Goal: Task Accomplishment & Management: Manage account settings

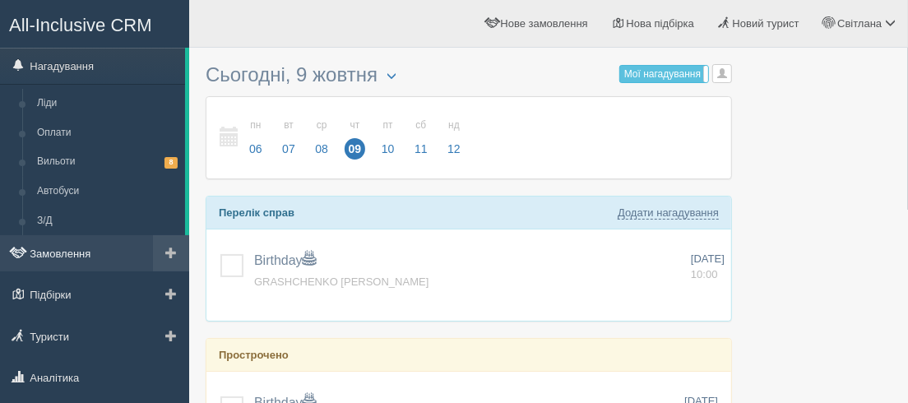
click at [58, 256] on link "Замовлення" at bounding box center [94, 253] width 189 height 36
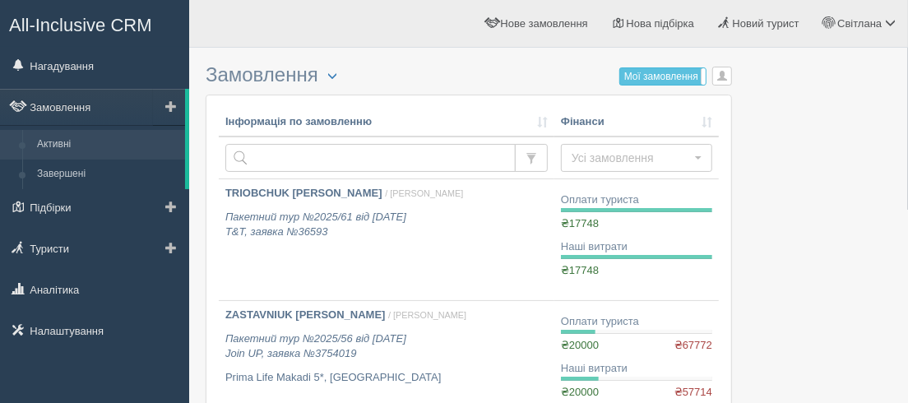
click at [52, 145] on link "Активні" at bounding box center [107, 145] width 155 height 30
click at [59, 171] on link "Завершені" at bounding box center [107, 175] width 155 height 30
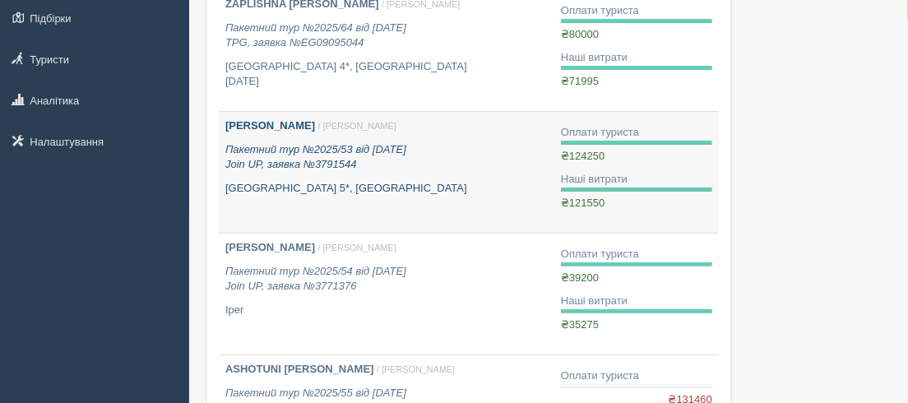
scroll to position [224, 0]
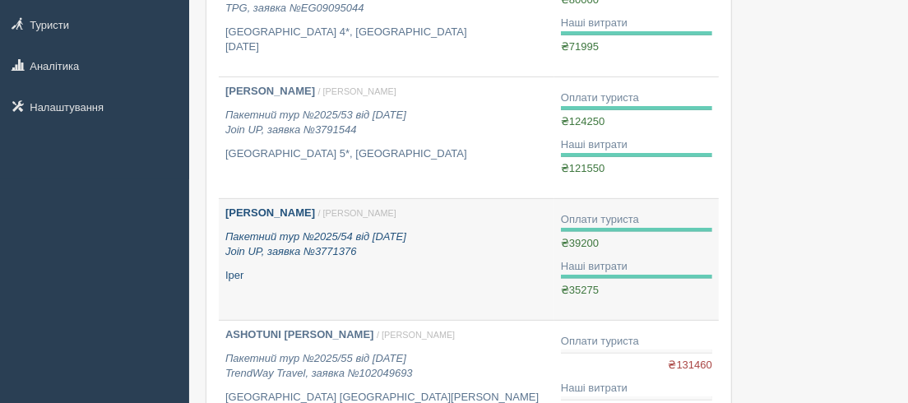
click at [375, 232] on icon "Пакетний тур №2025/54 від 23.07.2025 Join UP, заявка №3771376" at bounding box center [315, 244] width 181 height 28
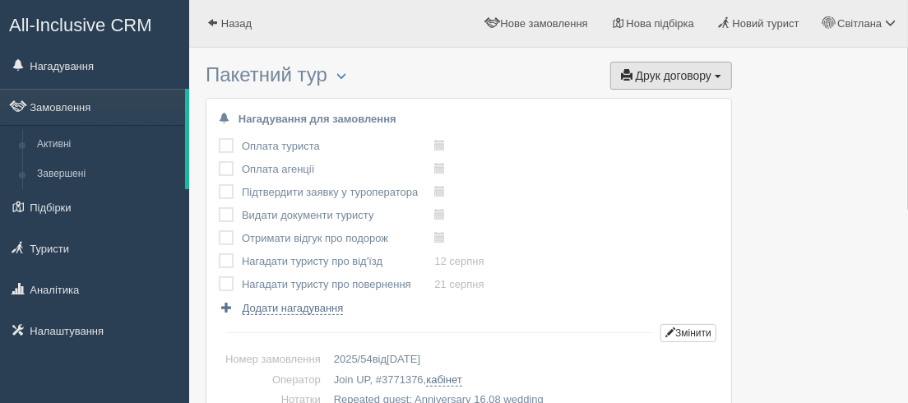
click at [627, 71] on span "button" at bounding box center [627, 75] width 12 height 12
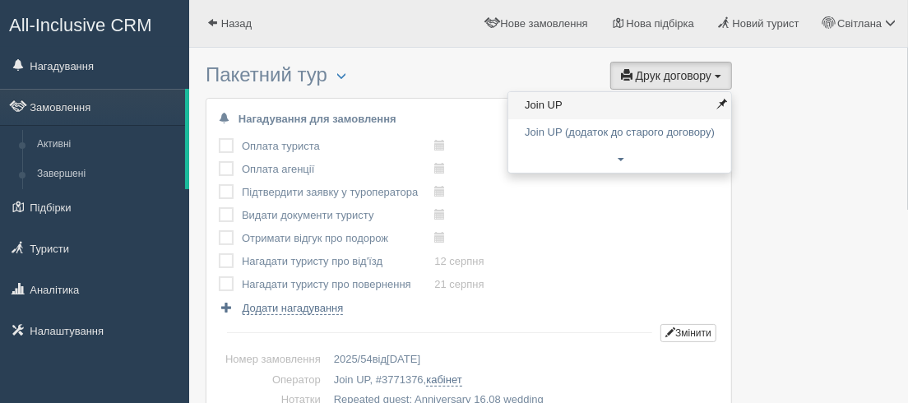
click at [537, 107] on link "Join UP" at bounding box center [619, 105] width 223 height 27
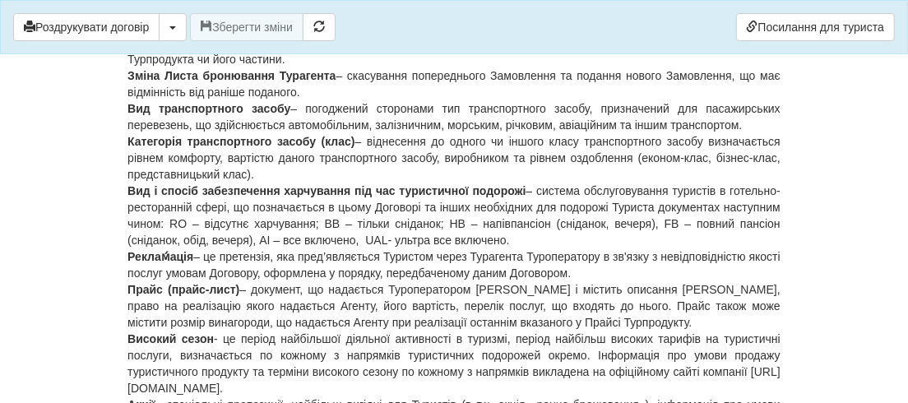
scroll to position [224, 0]
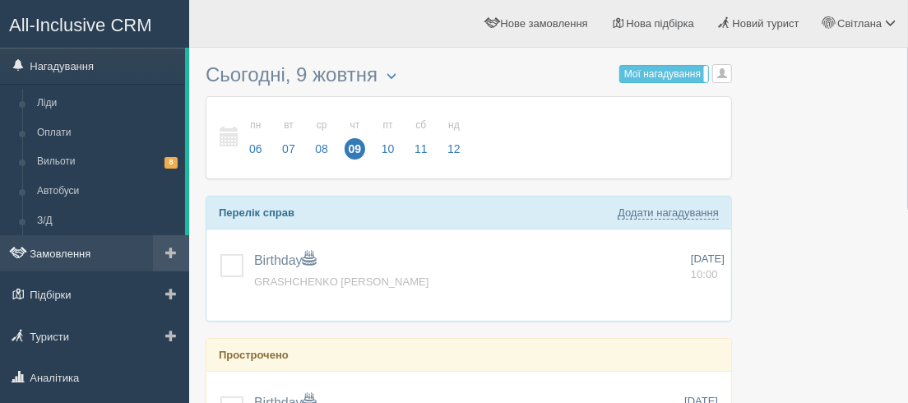
click at [69, 258] on link "Замовлення" at bounding box center [94, 253] width 189 height 36
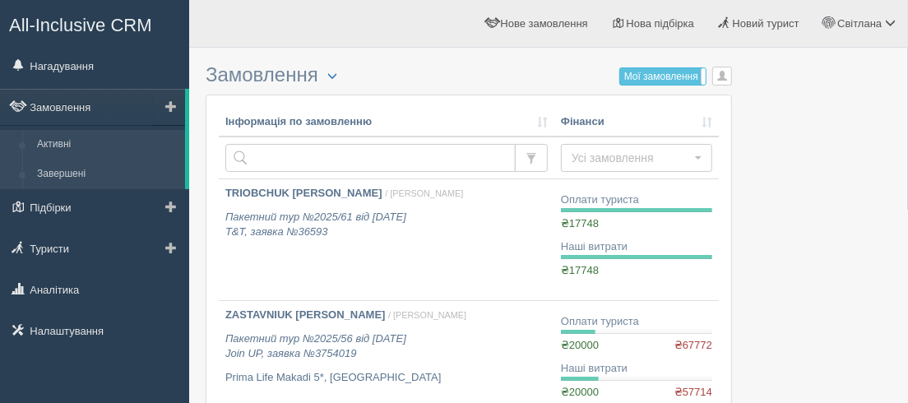
click at [63, 174] on link "Завершені" at bounding box center [107, 175] width 155 height 30
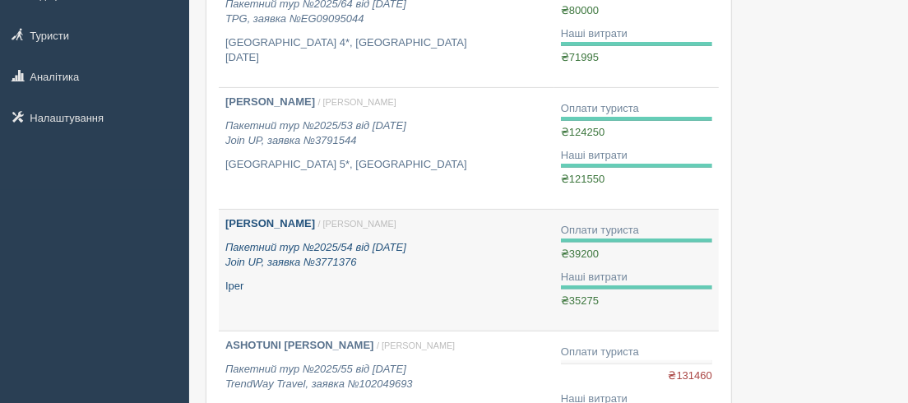
scroll to position [299, 0]
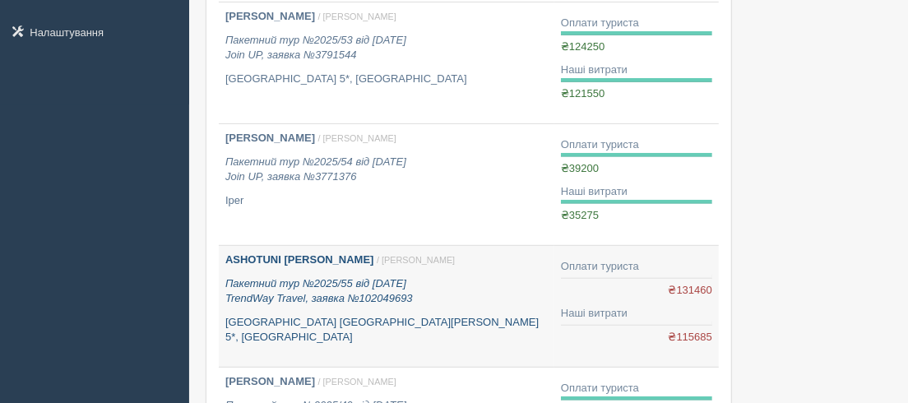
click at [307, 261] on b "ASHOTUNI [PERSON_NAME]" at bounding box center [299, 259] width 149 height 12
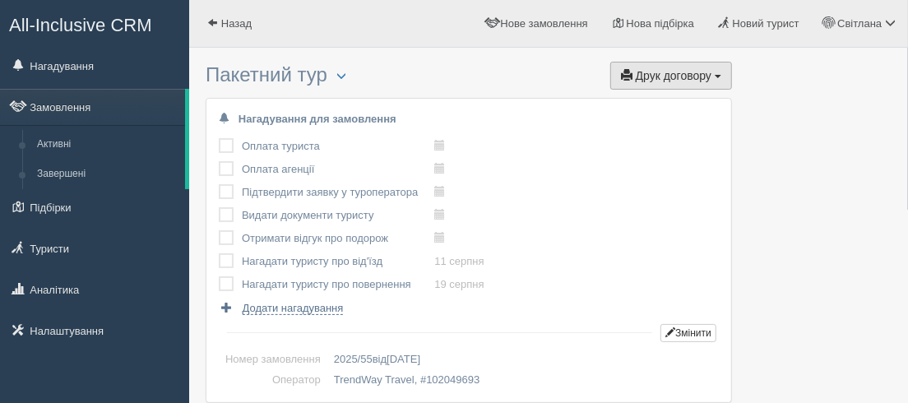
click at [633, 76] on button "Друк договору Друк" at bounding box center [671, 76] width 122 height 28
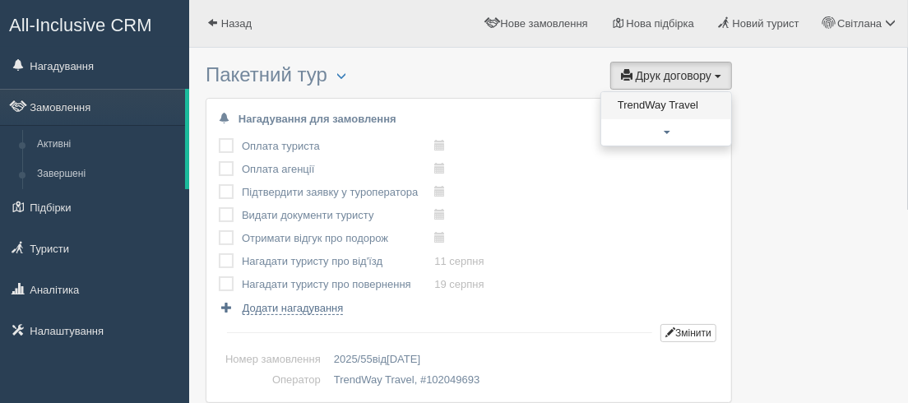
click at [642, 104] on link "TrendWay Travel" at bounding box center [666, 105] width 130 height 27
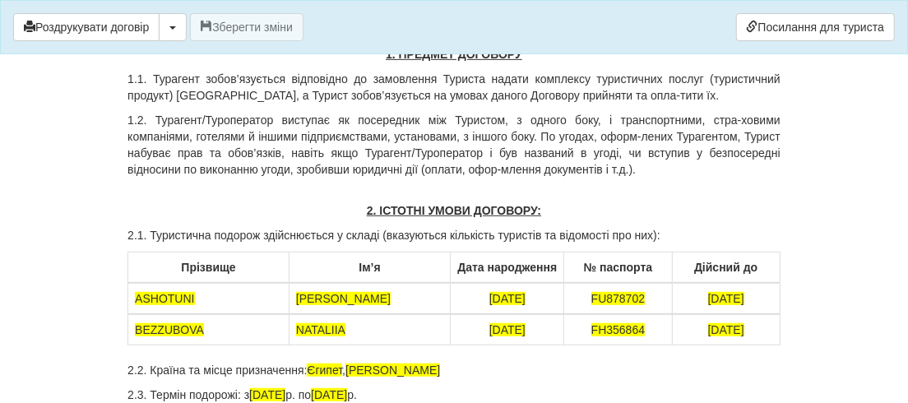
scroll to position [448, 0]
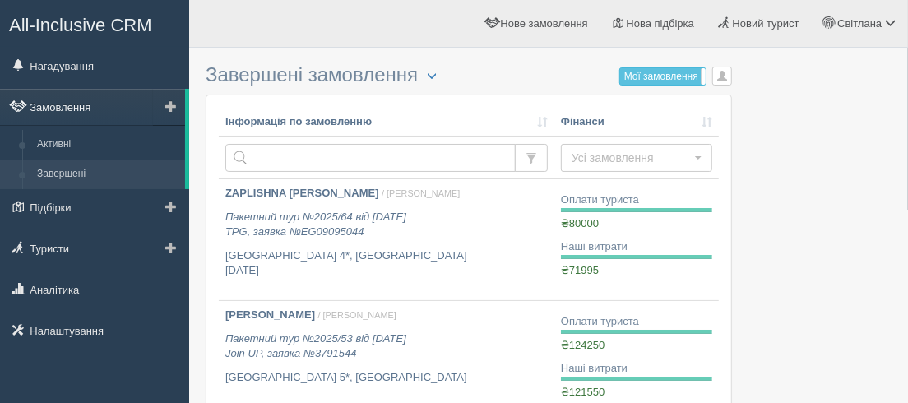
click at [58, 106] on link "Замовлення" at bounding box center [92, 107] width 185 height 36
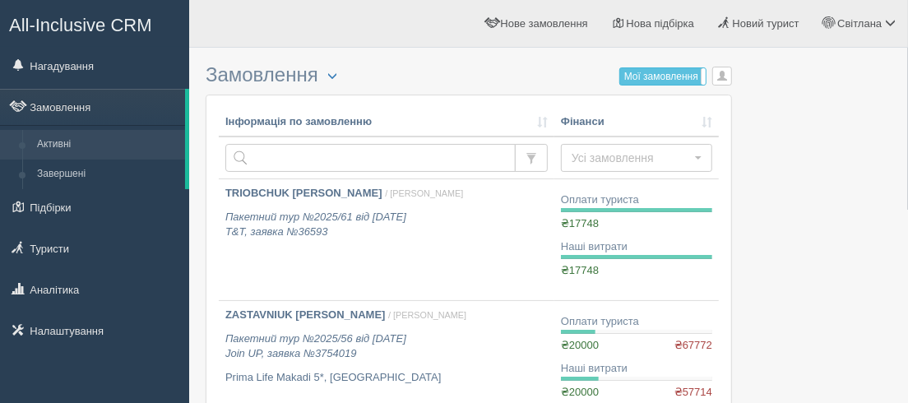
click at [51, 176] on link "Завершені" at bounding box center [107, 175] width 155 height 30
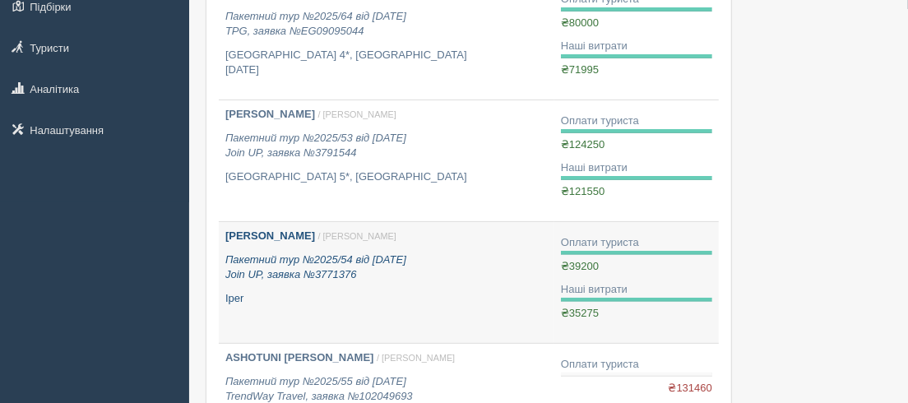
scroll to position [224, 0]
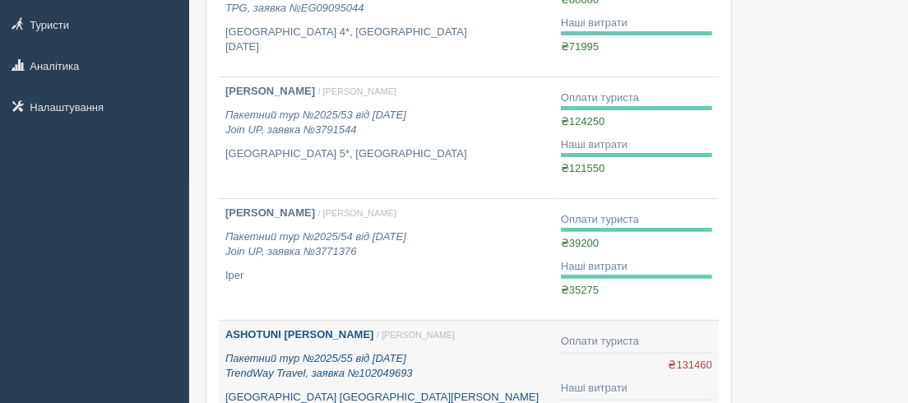
click at [303, 332] on b "ASHOTUNI ARTUR" at bounding box center [299, 334] width 149 height 12
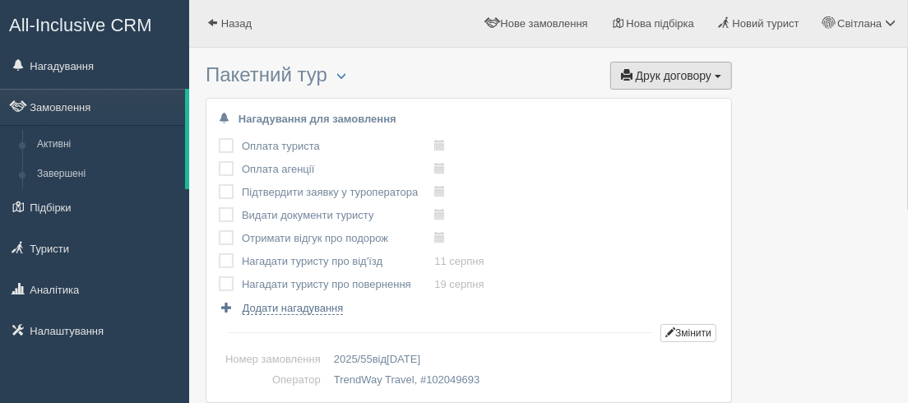
click at [627, 76] on span "button" at bounding box center [627, 75] width 12 height 12
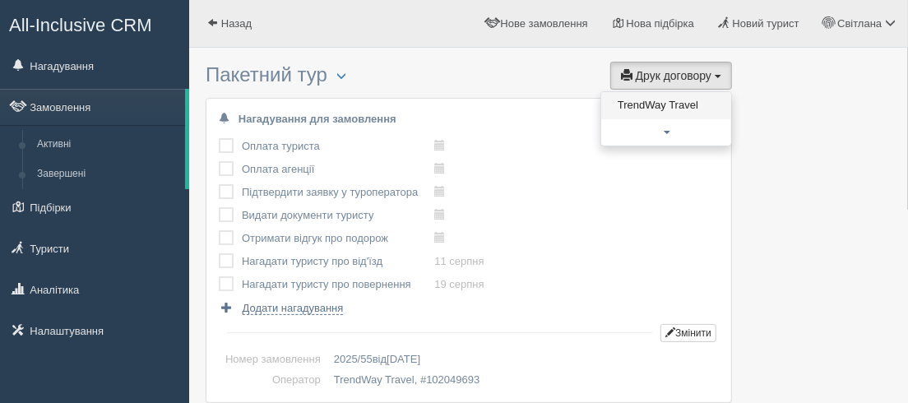
click at [641, 103] on link "TrendWay Travel" at bounding box center [666, 105] width 130 height 27
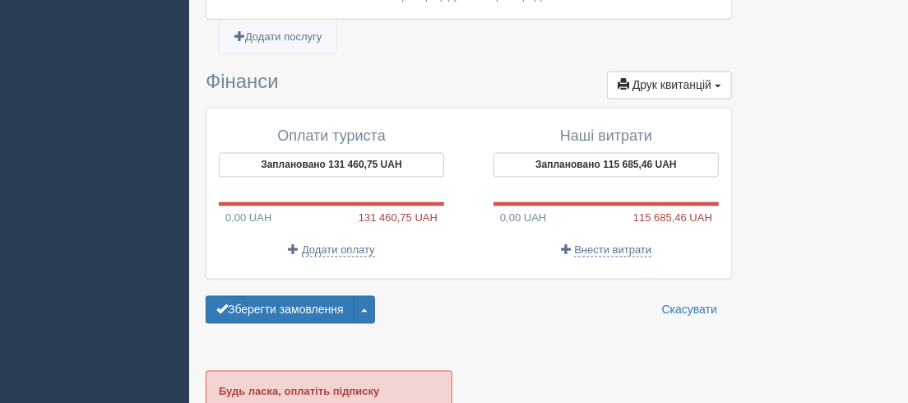
scroll to position [1495, 0]
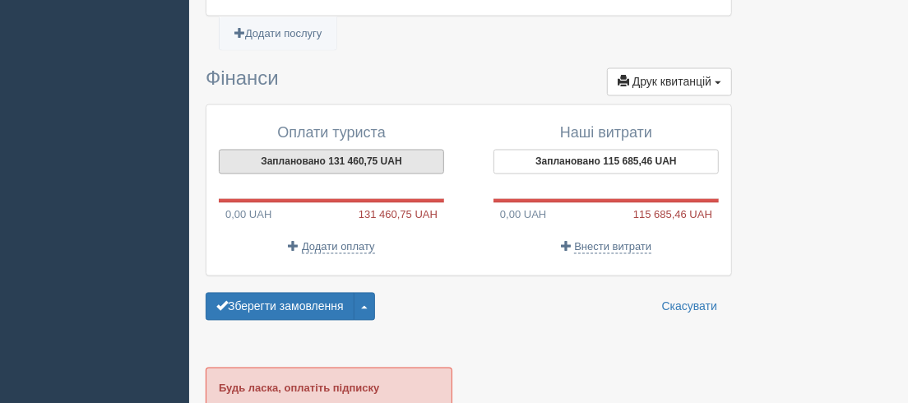
click at [326, 150] on button "Заплановано 131 460,75 UAH" at bounding box center [331, 162] width 225 height 25
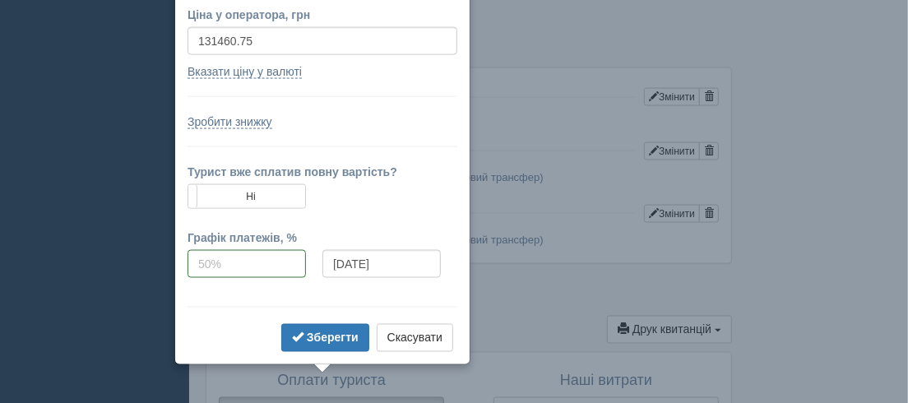
scroll to position [1218, 0]
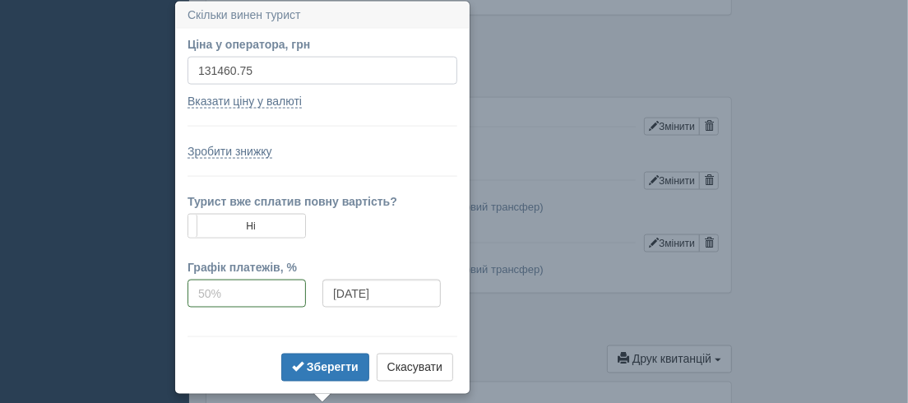
click at [197, 68] on input "131460.75" at bounding box center [323, 71] width 270 height 28
type input "5"
type input "120000.00"
click at [405, 292] on input "09.10.2025" at bounding box center [381, 294] width 118 height 28
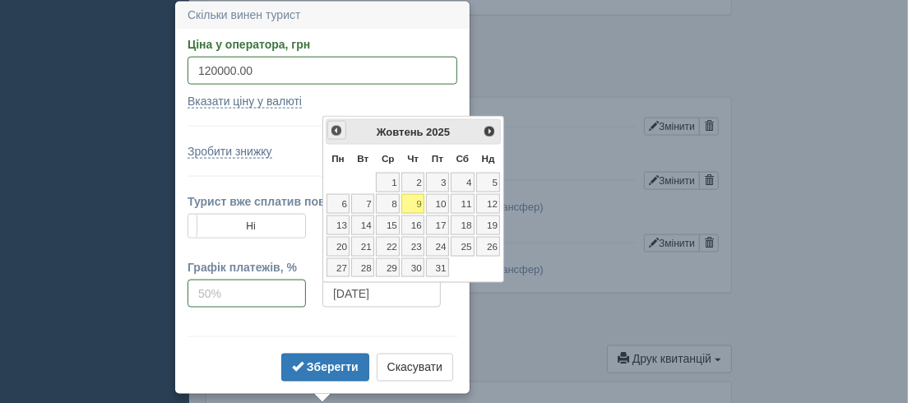
click at [336, 130] on span "<Попер" at bounding box center [336, 130] width 13 height 13
click at [389, 238] on link "23" at bounding box center [388, 247] width 24 height 20
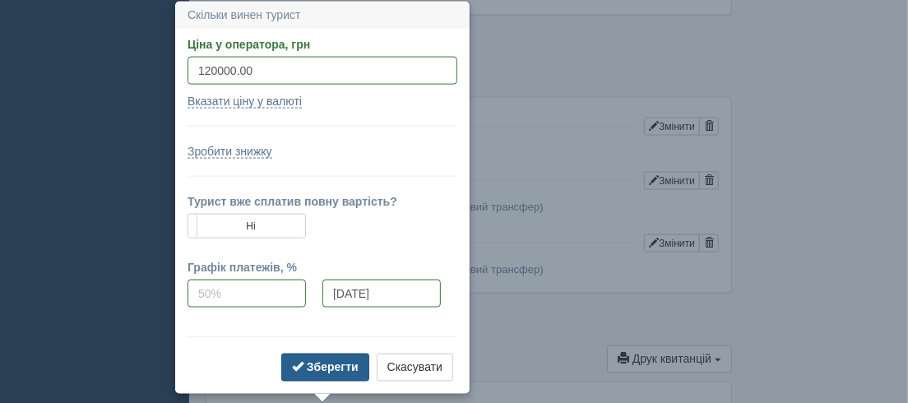
click at [340, 361] on b "Зберегти" at bounding box center [333, 367] width 52 height 13
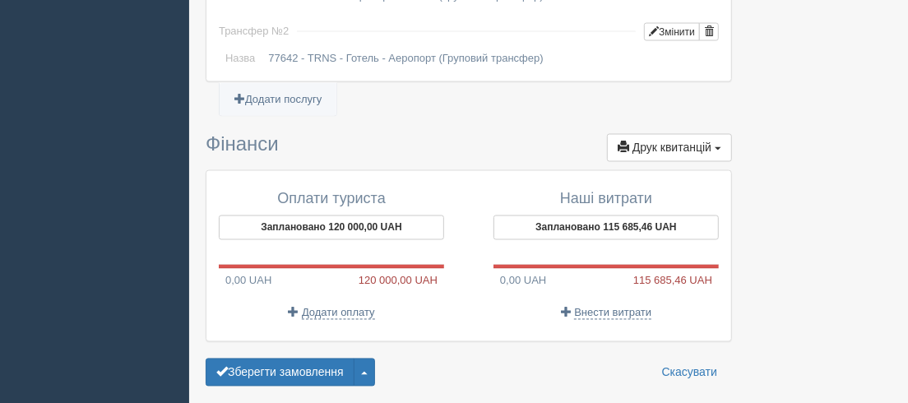
scroll to position [1443, 0]
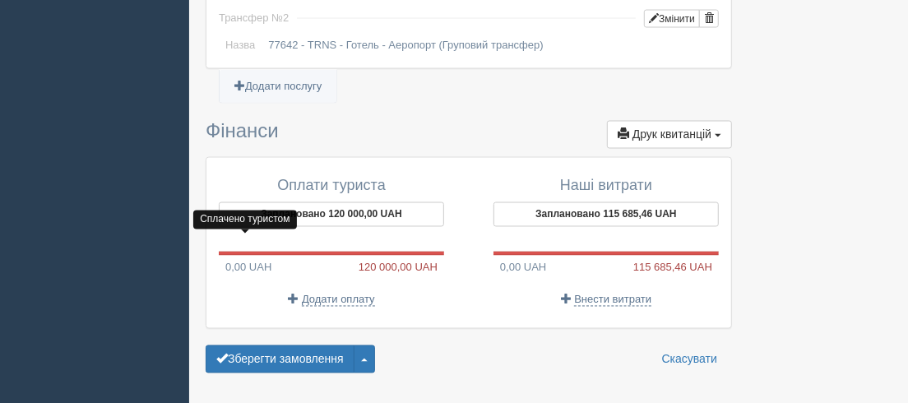
click at [244, 262] on span "0,00 UAH" at bounding box center [245, 268] width 53 height 12
click at [392, 260] on span "120 000,00 UAH" at bounding box center [402, 268] width 86 height 16
click at [292, 294] on span at bounding box center [293, 299] width 11 height 11
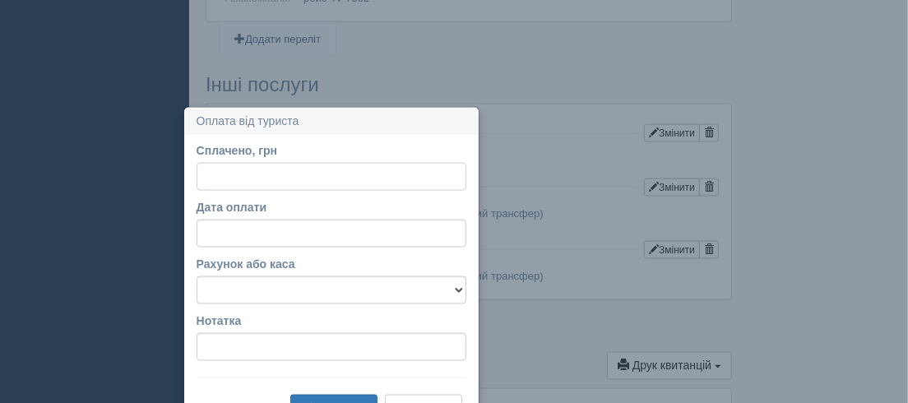
scroll to position [1244, 0]
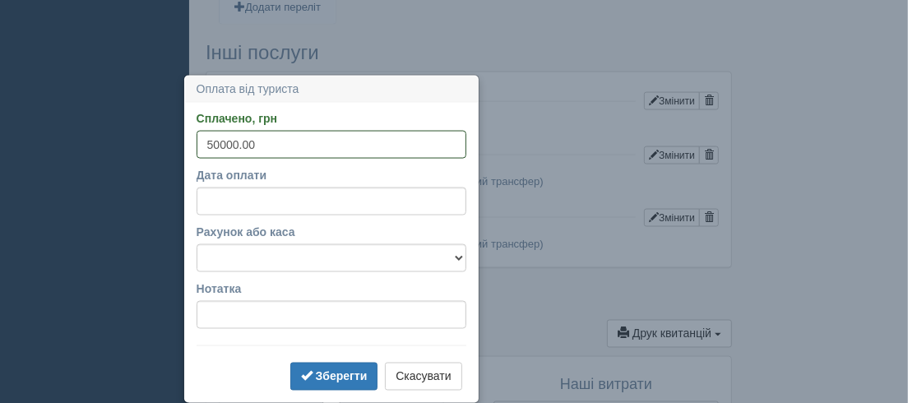
type input "50000.00"
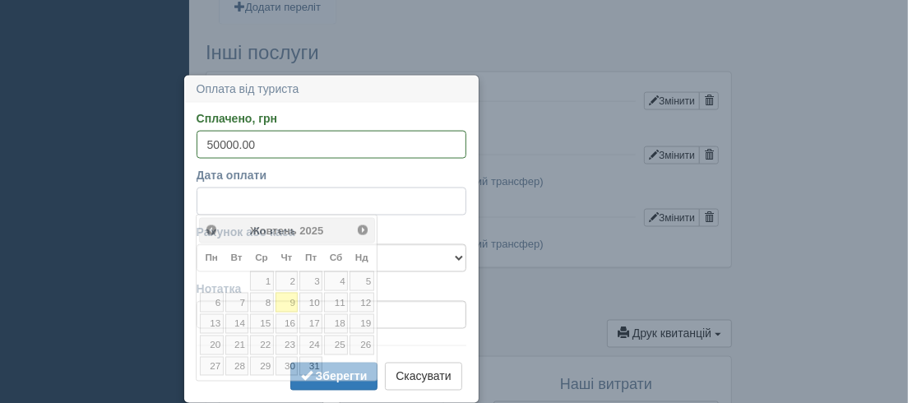
click at [284, 197] on input "Дата оплати" at bounding box center [332, 202] width 270 height 28
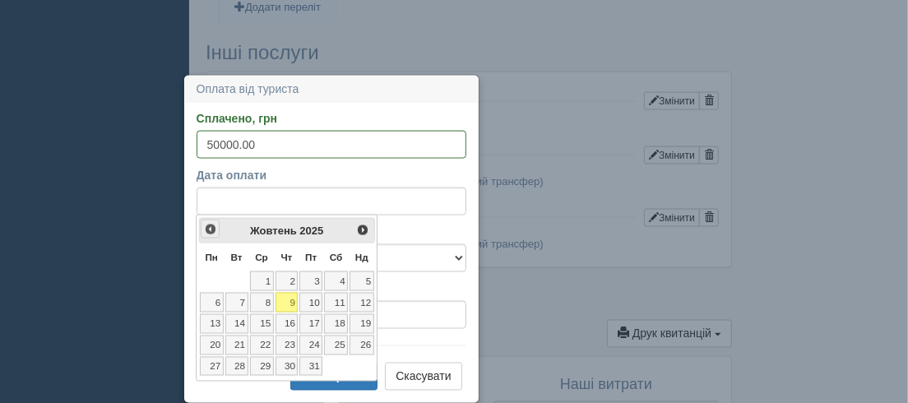
click at [210, 229] on span "<Попер" at bounding box center [210, 229] width 13 height 13
click at [214, 339] on link "21" at bounding box center [212, 346] width 24 height 20
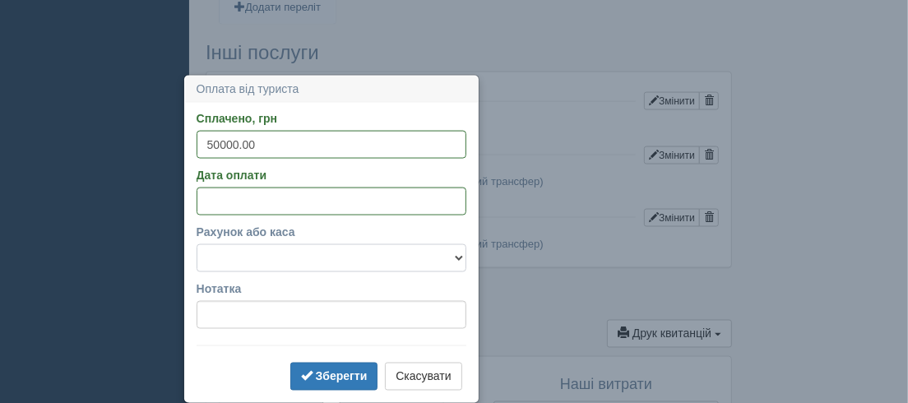
click at [461, 259] on select "UA063052990000026007035017149 Готівкова каса" at bounding box center [332, 258] width 270 height 28
select select "1958"
click at [197, 244] on select "UA063052990000026007035017149 Готівкова каса" at bounding box center [332, 258] width 270 height 28
click at [331, 376] on b "Зберегти" at bounding box center [342, 376] width 52 height 13
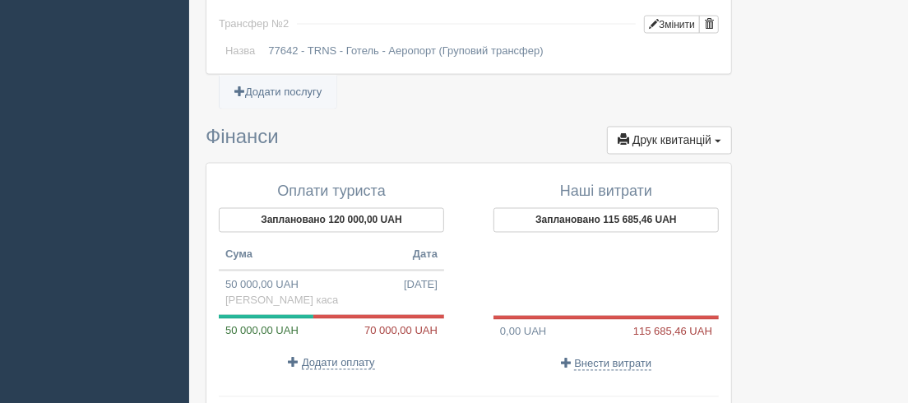
scroll to position [1467, 0]
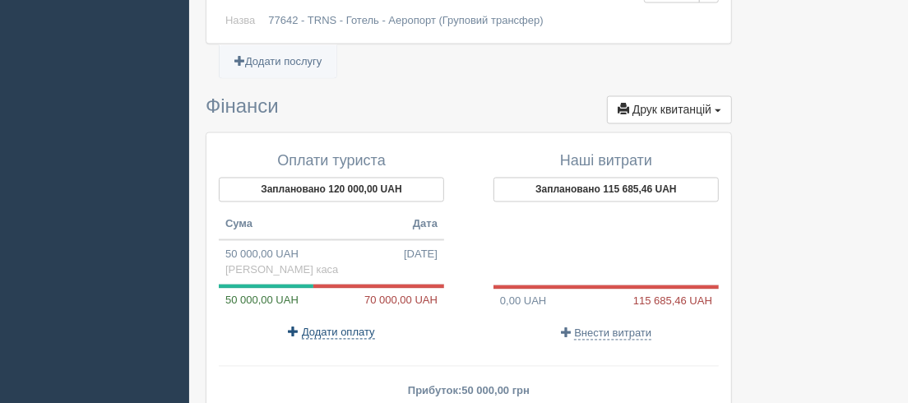
click at [315, 327] on span "Додати оплату" at bounding box center [338, 333] width 73 height 13
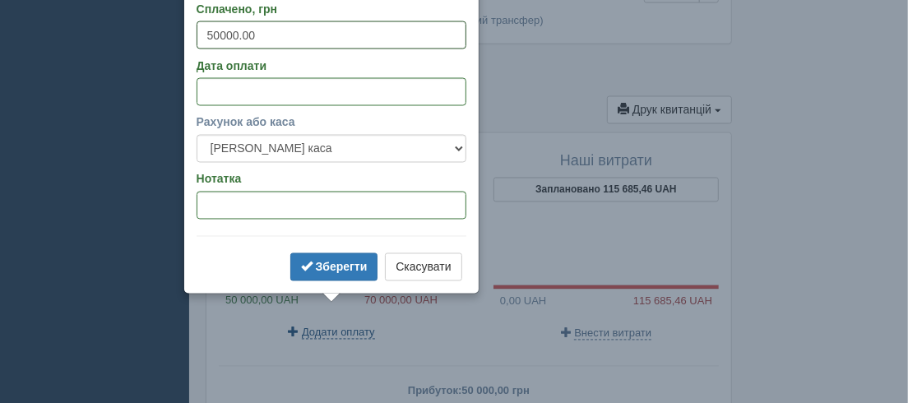
select select
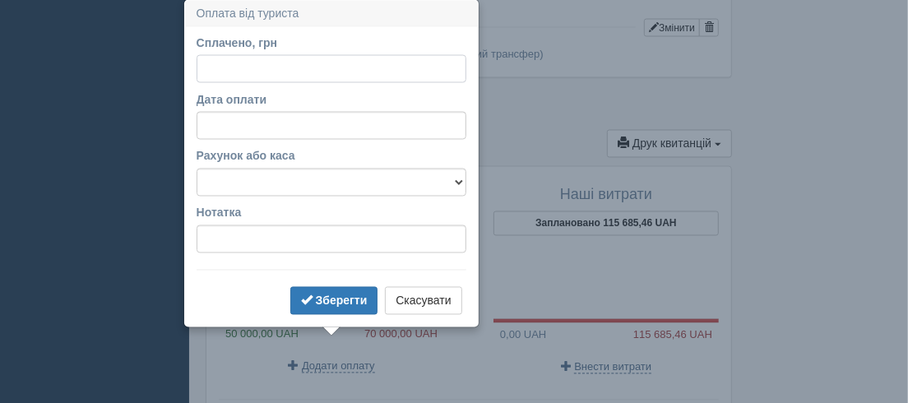
scroll to position [1432, 0]
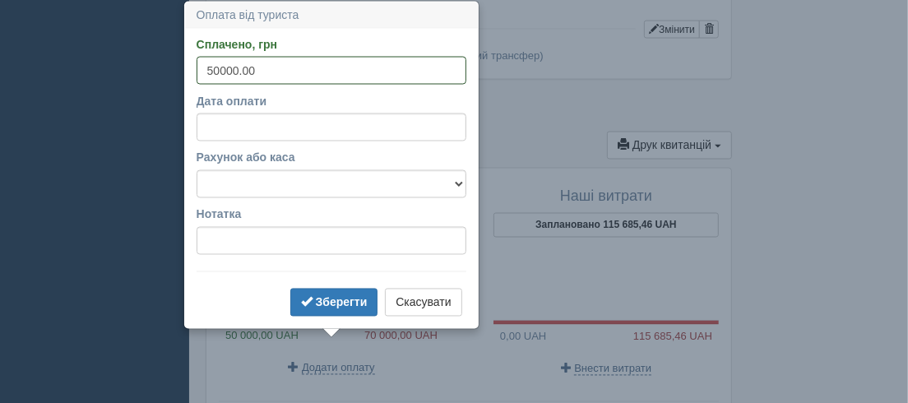
type input "50000.00"
click at [273, 130] on input "Дата оплати" at bounding box center [332, 128] width 270 height 28
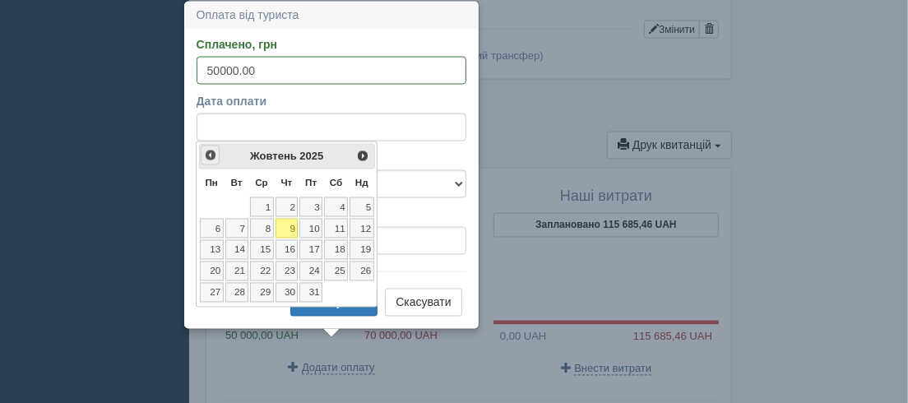
click at [210, 154] on span "<Попер" at bounding box center [210, 155] width 13 height 13
click at [211, 154] on span "<Попер" at bounding box center [210, 155] width 13 height 13
click at [242, 267] on link "22" at bounding box center [236, 272] width 23 height 20
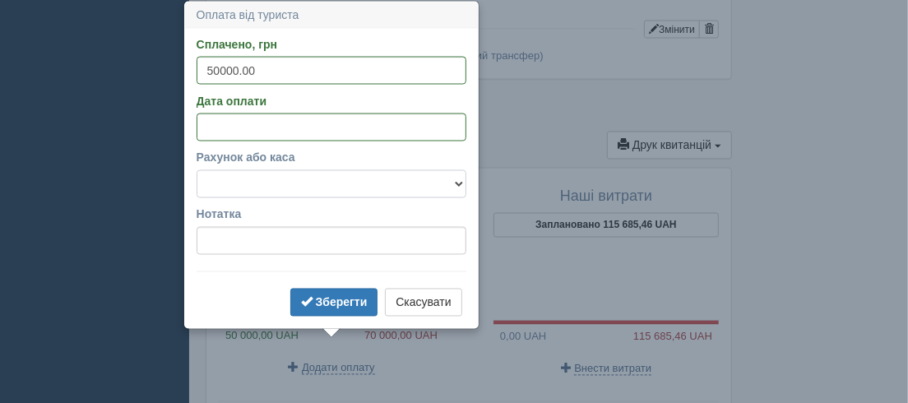
click at [460, 183] on select "UA063052990000026007035017149 Готівкова каса" at bounding box center [332, 184] width 270 height 28
select select "1958"
click at [197, 170] on select "UA063052990000026007035017149 Готівкова каса" at bounding box center [332, 184] width 270 height 28
click at [329, 299] on b "Зберегти" at bounding box center [342, 302] width 52 height 13
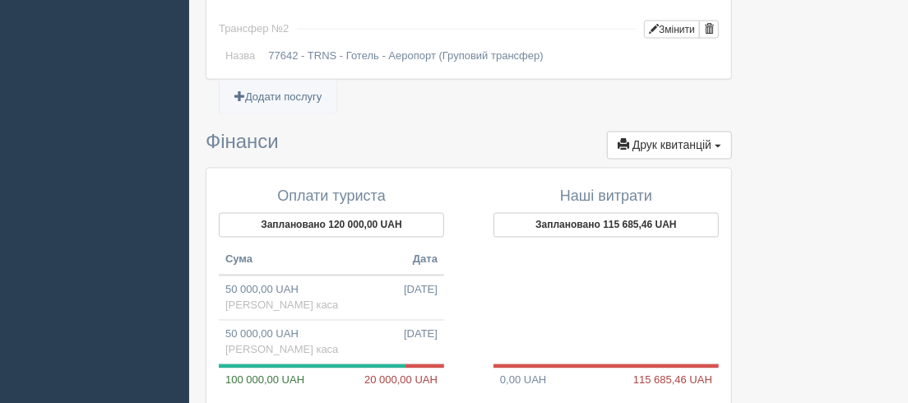
scroll to position [1508, 0]
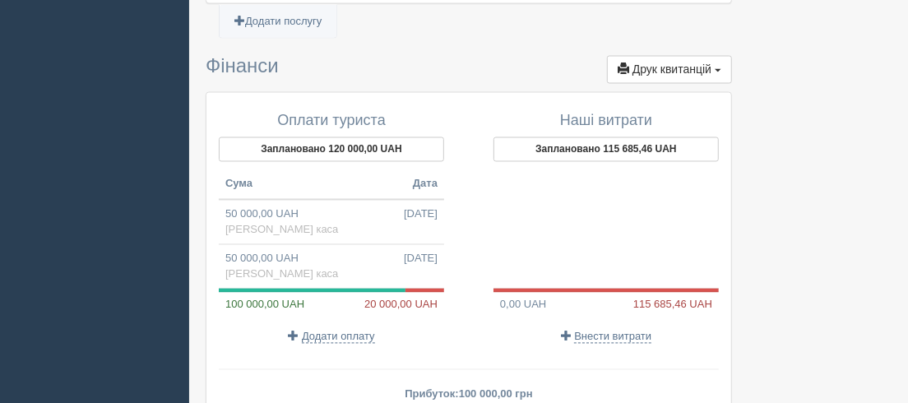
click at [310, 329] on p "Додати оплату" at bounding box center [331, 337] width 225 height 16
click at [299, 331] on link "Додати оплату" at bounding box center [331, 337] width 86 height 12
select select
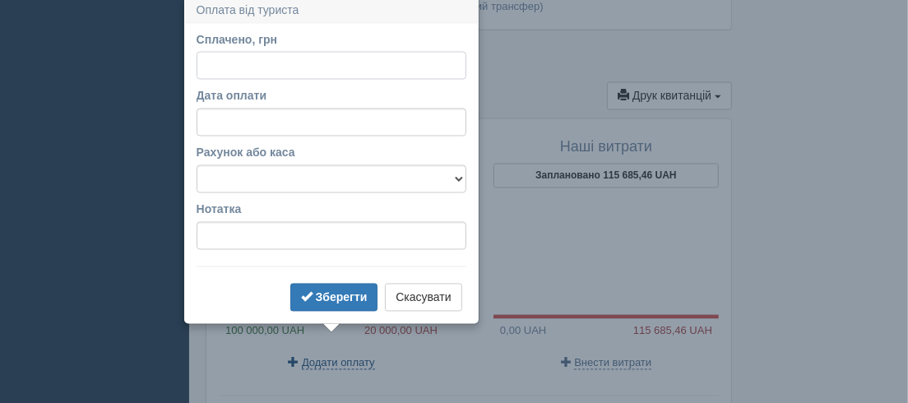
scroll to position [1477, 0]
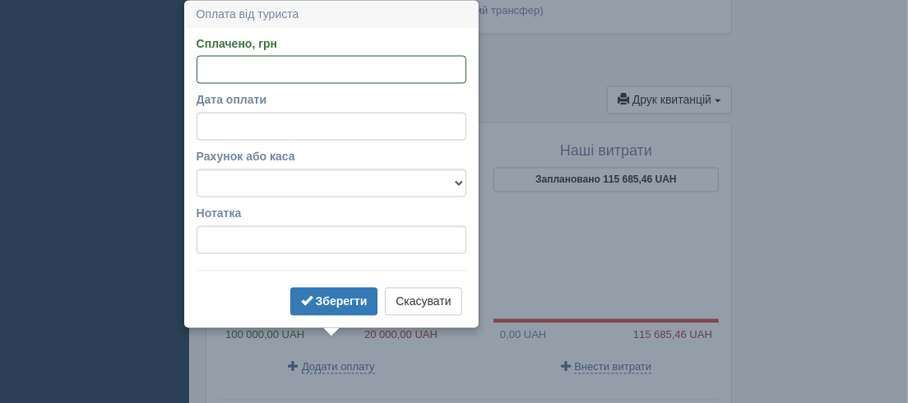
click at [202, 66] on input "Сплачено, грн" at bounding box center [332, 70] width 270 height 28
type input "20000.00"
click at [276, 123] on input "Дата оплати" at bounding box center [332, 127] width 270 height 28
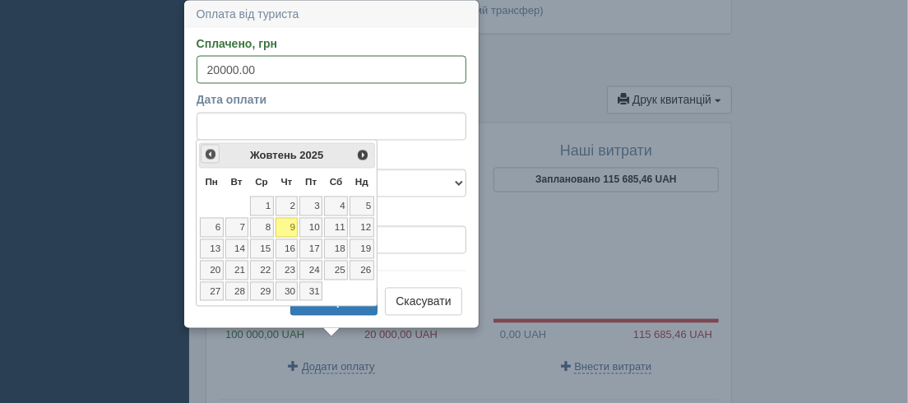
click at [207, 155] on span "<Попер" at bounding box center [210, 154] width 13 height 13
click at [207, 153] on span "<Попер" at bounding box center [210, 154] width 13 height 13
click at [209, 151] on span "<Попер" at bounding box center [210, 154] width 13 height 13
click at [265, 266] on link "23" at bounding box center [262, 271] width 24 height 20
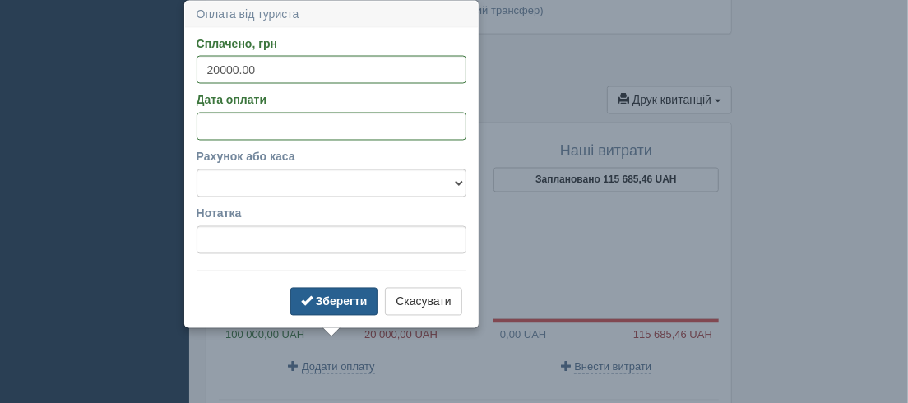
click at [317, 304] on b "Зберегти" at bounding box center [342, 301] width 52 height 13
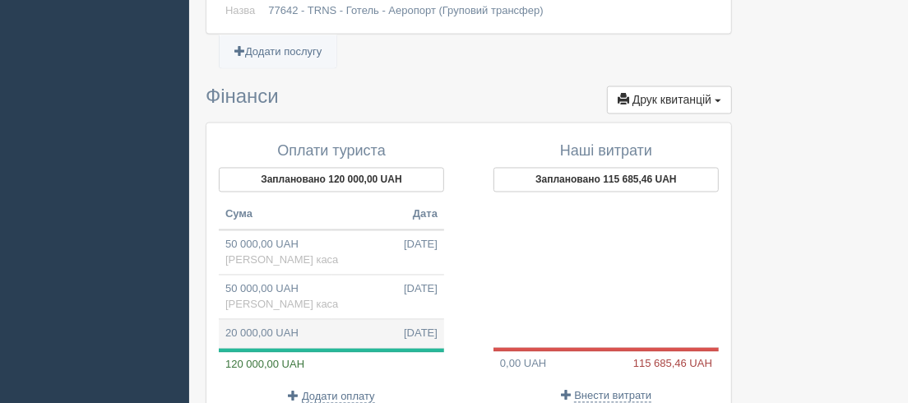
click at [263, 320] on td "20 000,00 UAH 23.07.2025" at bounding box center [331, 334] width 225 height 29
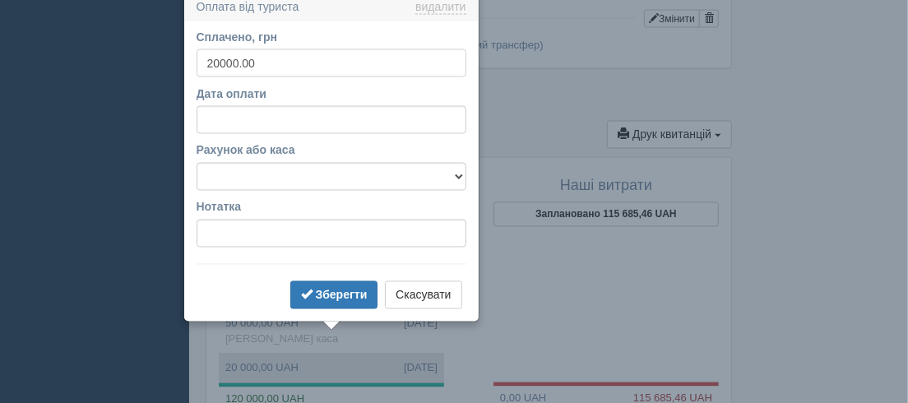
scroll to position [1434, 0]
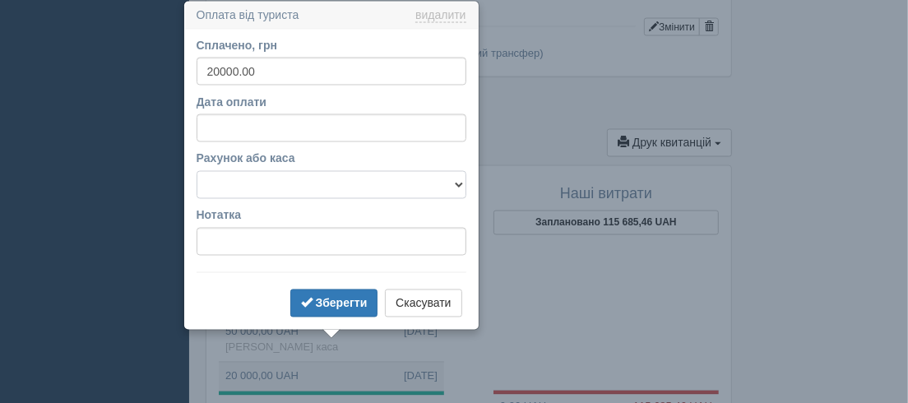
drag, startPoint x: 460, startPoint y: 182, endPoint x: 454, endPoint y: 192, distance: 11.4
click at [460, 182] on select "UA063052990000026007035017149 Готівкова каса" at bounding box center [332, 185] width 270 height 28
select select "1958"
click at [197, 171] on select "UA063052990000026007035017149 Готівкова каса" at bounding box center [332, 185] width 270 height 28
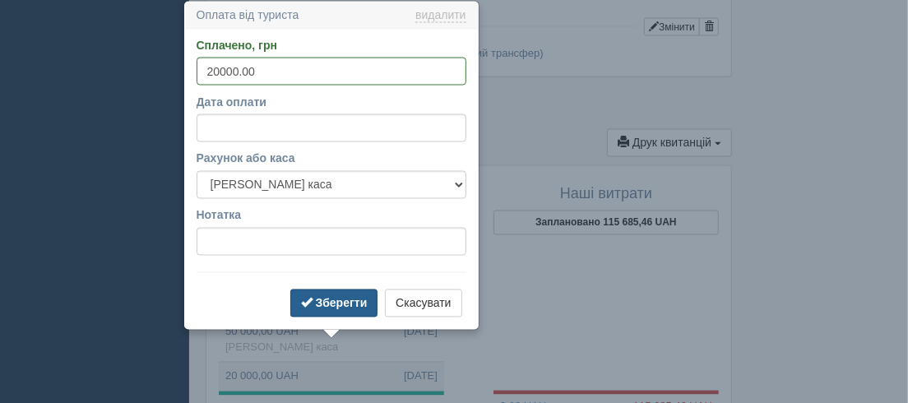
click at [325, 304] on b "Зберегти" at bounding box center [342, 303] width 52 height 13
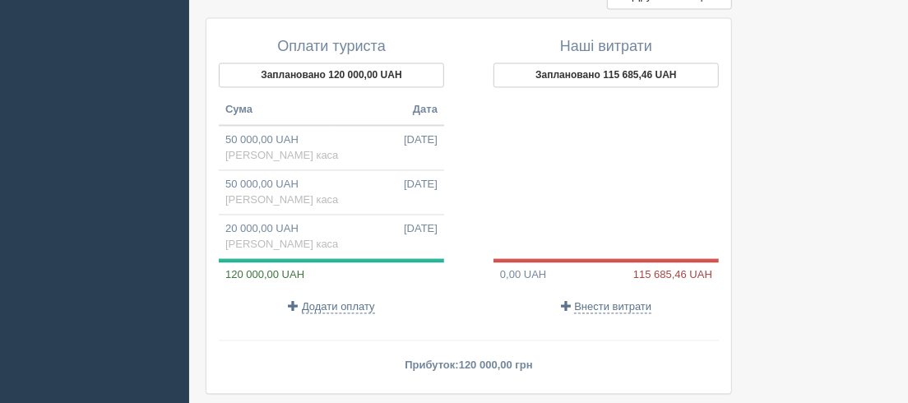
scroll to position [1584, 0]
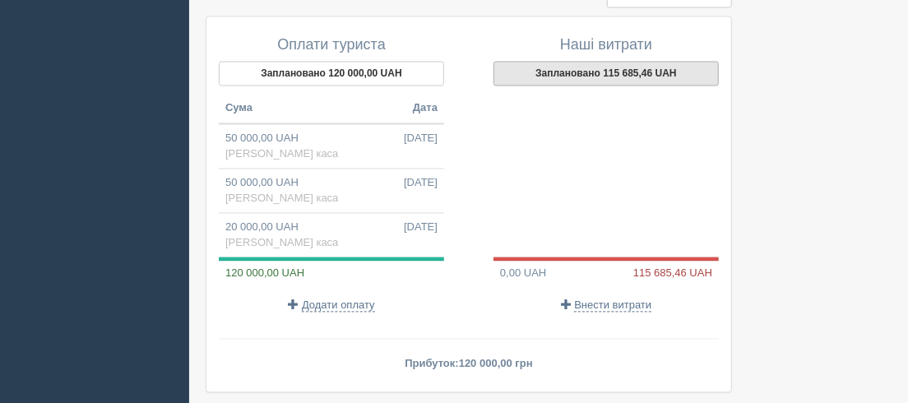
click at [542, 61] on button "Заплановано 115 685,46 UAH" at bounding box center [605, 73] width 225 height 25
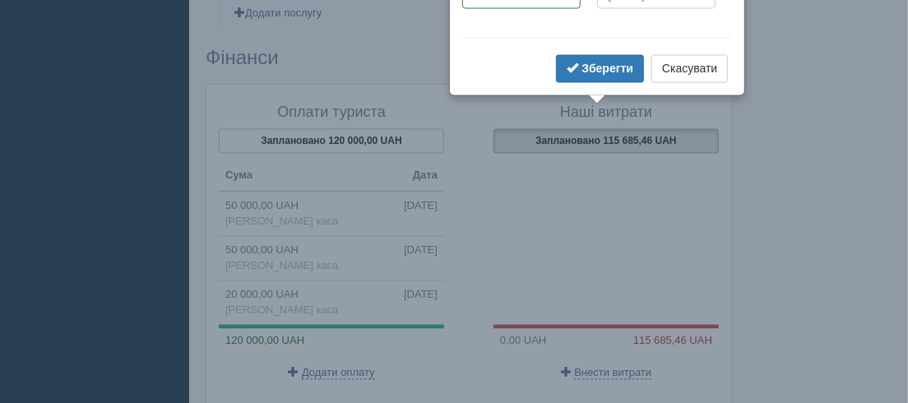
scroll to position [1267, 0]
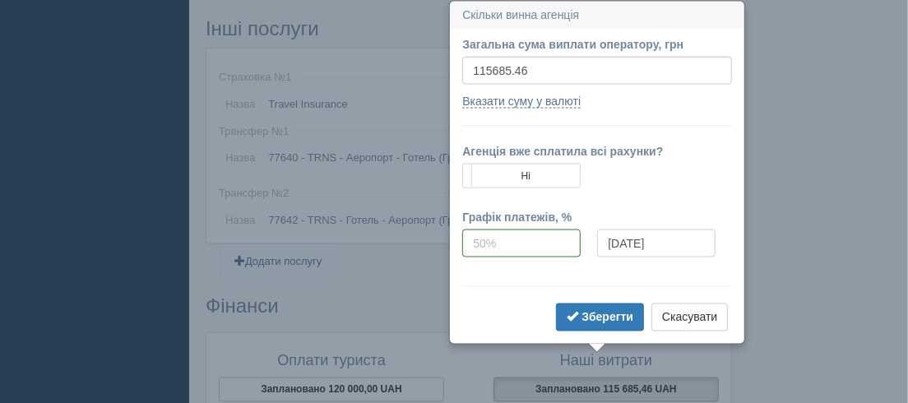
click at [670, 240] on input "09.10.2025" at bounding box center [656, 243] width 118 height 28
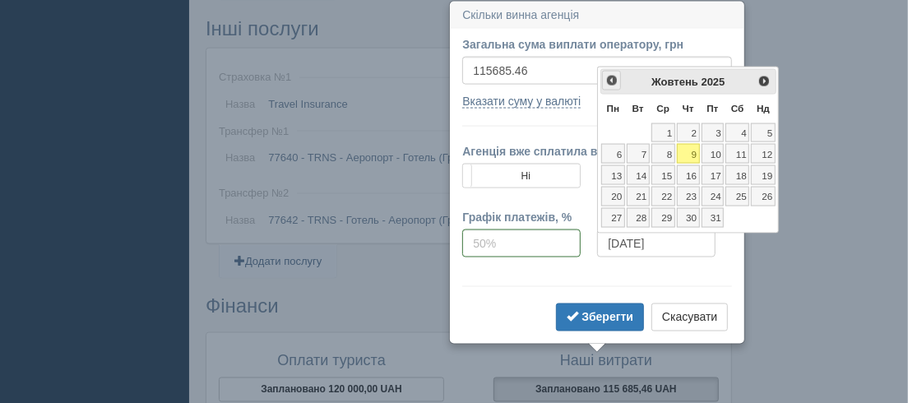
click at [609, 81] on span "<Попер" at bounding box center [611, 80] width 13 height 13
click at [609, 79] on span "<Попер" at bounding box center [611, 80] width 13 height 13
drag, startPoint x: 767, startPoint y: 169, endPoint x: 737, endPoint y: 202, distance: 44.8
click at [767, 168] on link "20" at bounding box center [763, 175] width 25 height 20
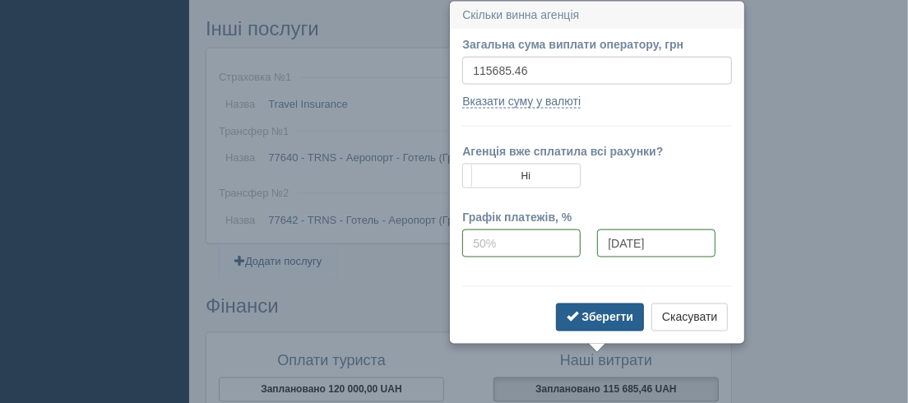
click at [602, 313] on b "Зберегти" at bounding box center [607, 317] width 52 height 13
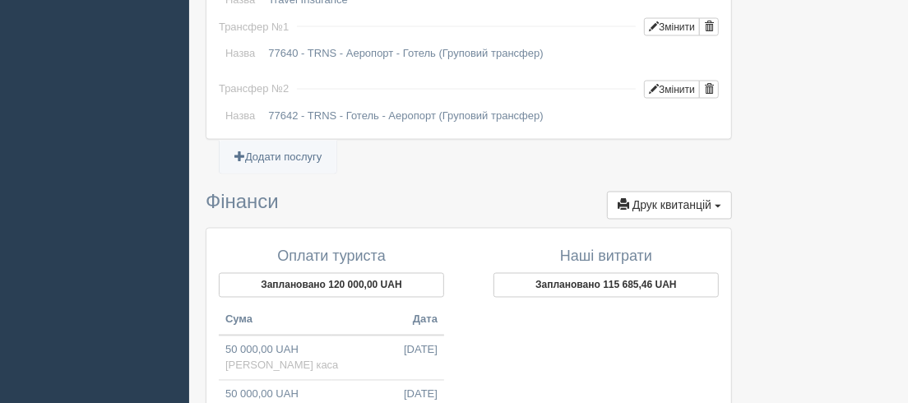
scroll to position [1492, 0]
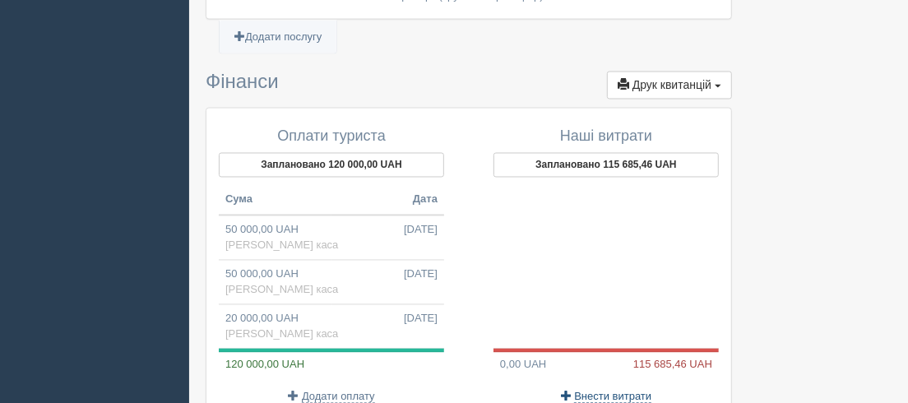
click at [607, 391] on span "Внести витрати" at bounding box center [612, 397] width 77 height 13
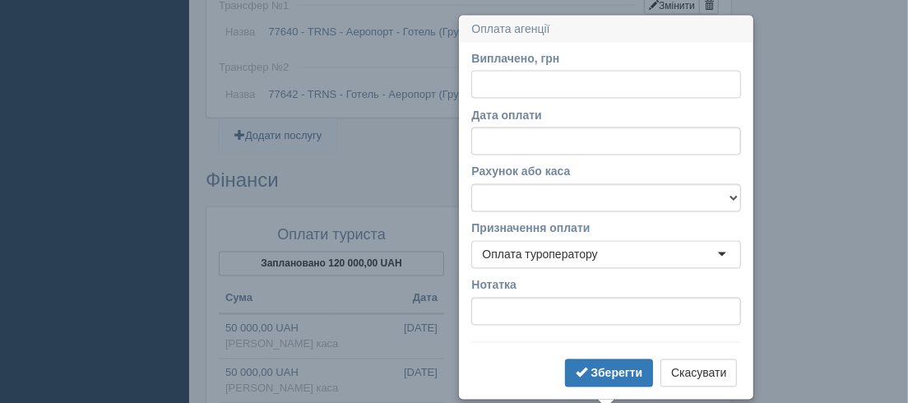
scroll to position [1408, 0]
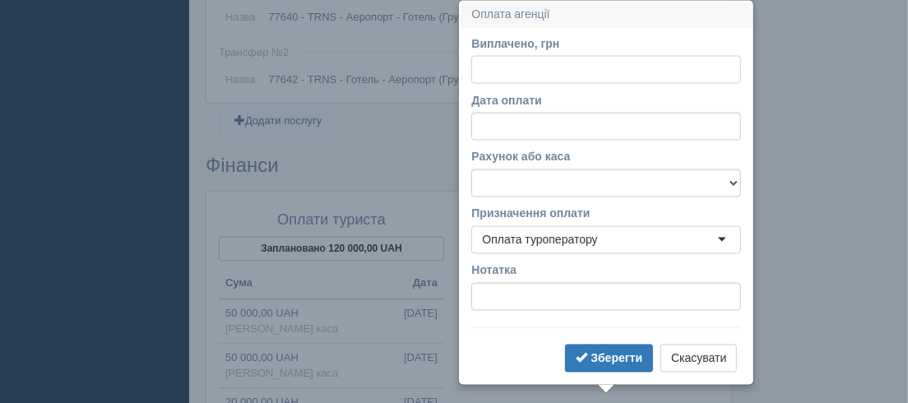
click at [480, 67] on input "Виплачено, грн" at bounding box center [606, 70] width 270 height 28
type input "115685.46"
click at [733, 183] on select "UA063052990000026007035017149 Готівкова каса" at bounding box center [606, 183] width 270 height 28
select select "1959"
click at [471, 169] on select "UA063052990000026007035017149 Готівкова каса" at bounding box center [606, 183] width 270 height 28
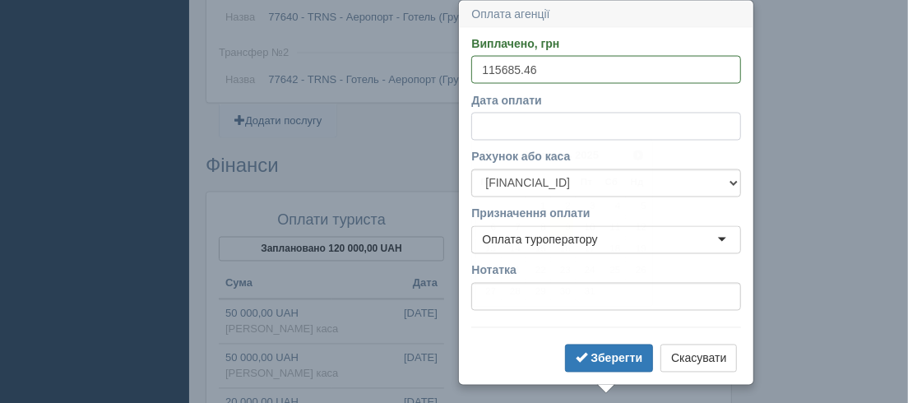
click at [540, 127] on input "Дата оплати" at bounding box center [606, 127] width 270 height 28
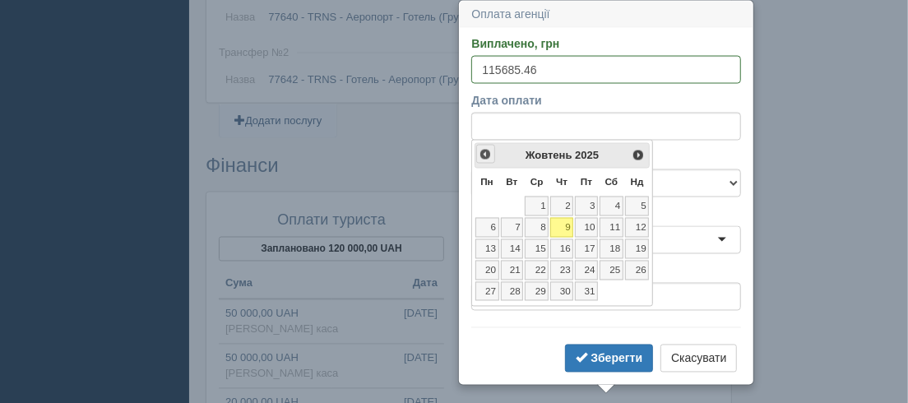
click at [482, 154] on span "<Попер" at bounding box center [485, 154] width 13 height 13
click at [642, 246] on link "20" at bounding box center [637, 249] width 25 height 20
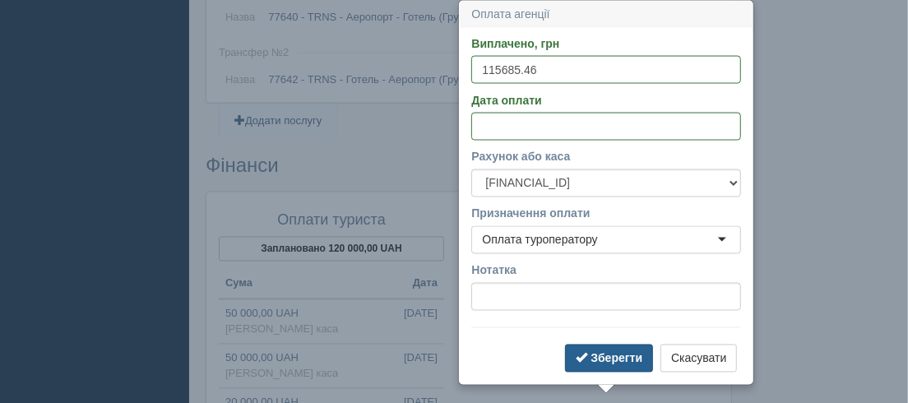
click at [610, 354] on b "Зберегти" at bounding box center [617, 358] width 52 height 13
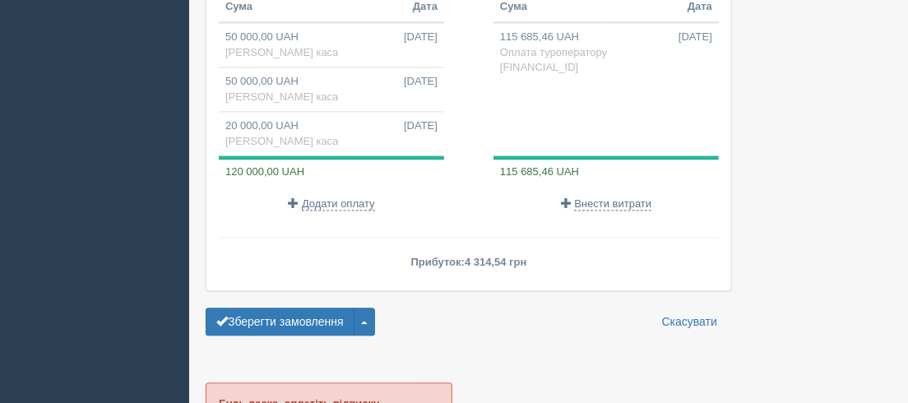
scroll to position [1707, 0]
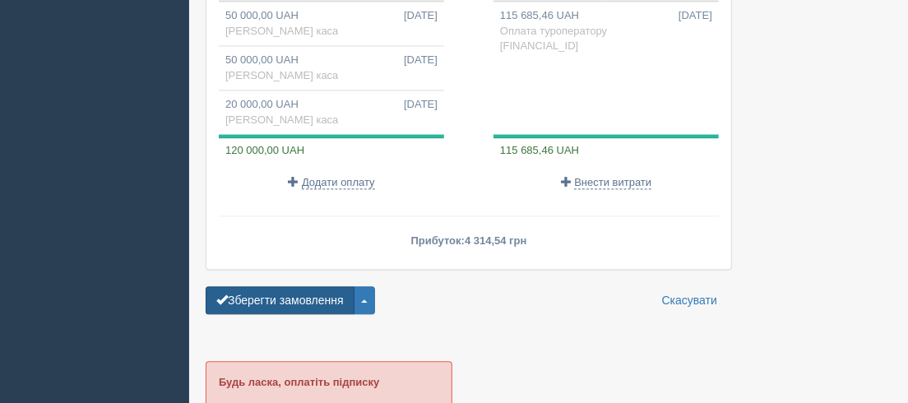
click at [336, 286] on button "Зберегти замовлення" at bounding box center [280, 300] width 149 height 28
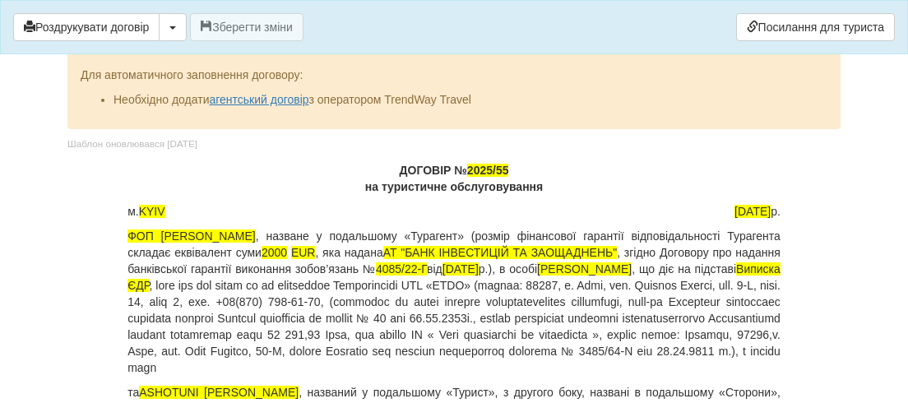
scroll to position [448, 0]
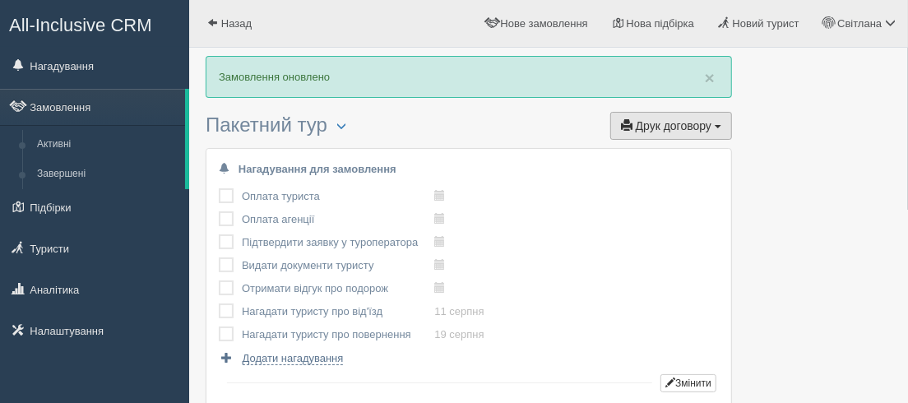
click at [621, 123] on button "Друк договору Друк" at bounding box center [671, 126] width 122 height 28
click at [641, 154] on link "TrendWay Travel" at bounding box center [666, 155] width 130 height 27
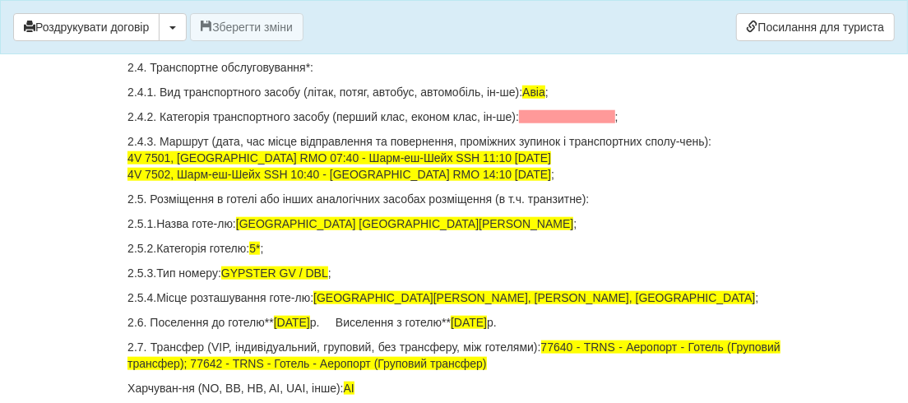
scroll to position [1047, 0]
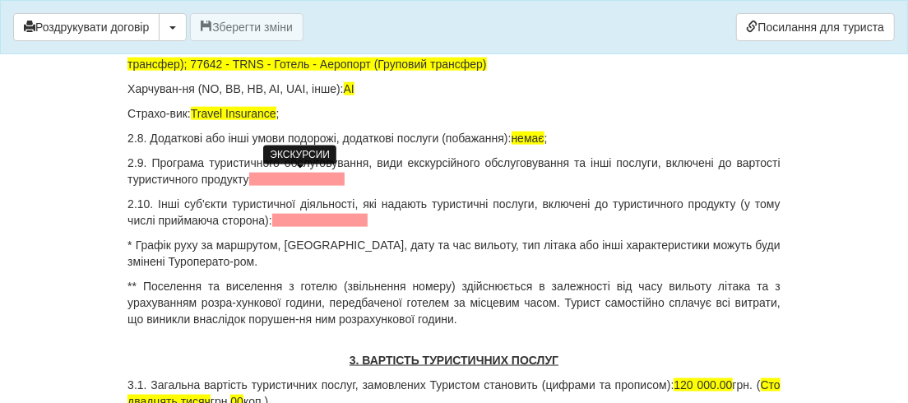
click at [285, 176] on span at bounding box center [297, 179] width 96 height 13
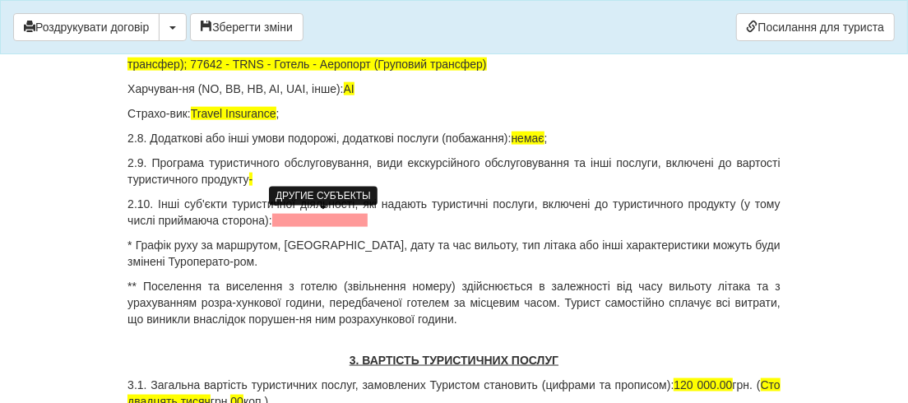
click at [303, 218] on span at bounding box center [320, 220] width 96 height 13
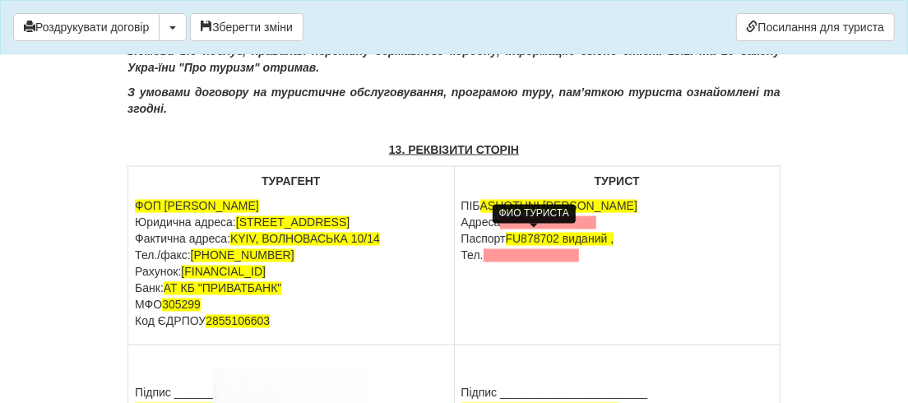
scroll to position [7688, 0]
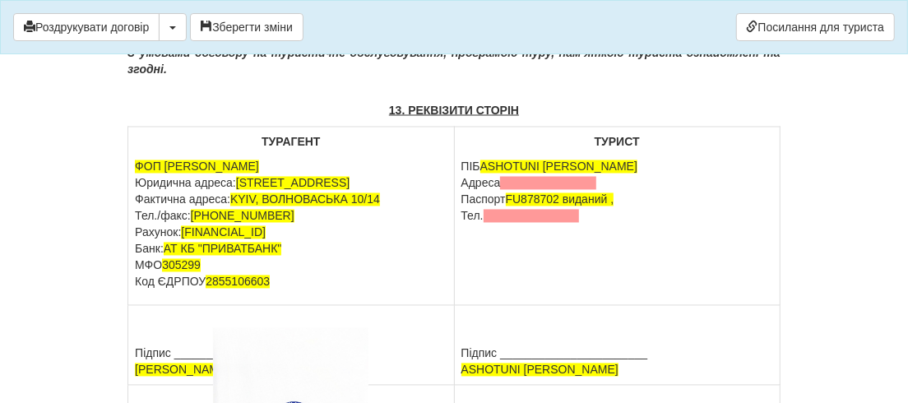
click at [463, 214] on p "ПІБ ASHOTUNI ARTUR Адреса Паспорт FU878702 виданий , Тел." at bounding box center [617, 192] width 312 height 66
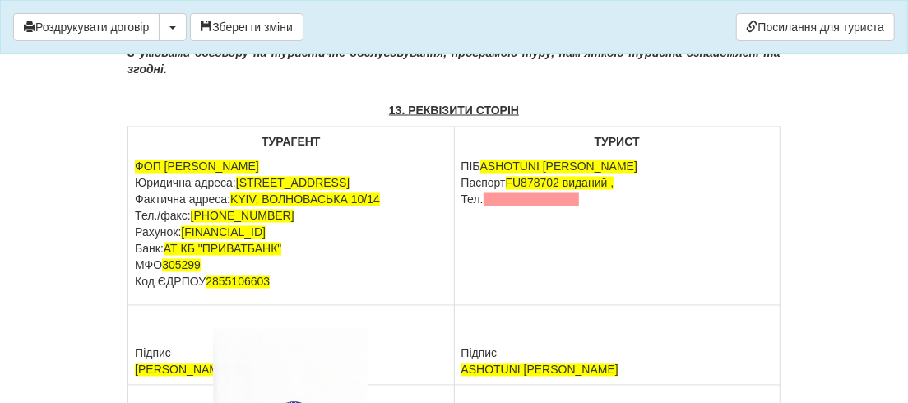
click at [465, 208] on p "ПІБ ASHOTUNI ARTUR Паспорт FU878702 виданий , Тел." at bounding box center [617, 183] width 312 height 49
click at [543, 306] on td "ТУРИСТ ПІБ ASHOTUNI ARTUR Паспорт FU878702 виданий , дата народження: 13.04.199…" at bounding box center [617, 216] width 326 height 178
click at [659, 208] on p "ПІБ ASHOTUNI ARTUR Паспорт FU878702 виданий , дата народження: 13.04.1992 р." at bounding box center [617, 183] width 312 height 49
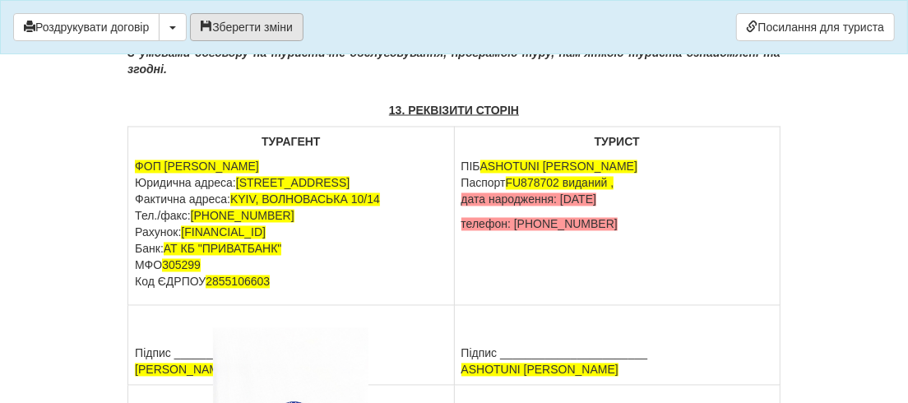
click at [219, 25] on button "Зберегти зміни" at bounding box center [247, 27] width 114 height 28
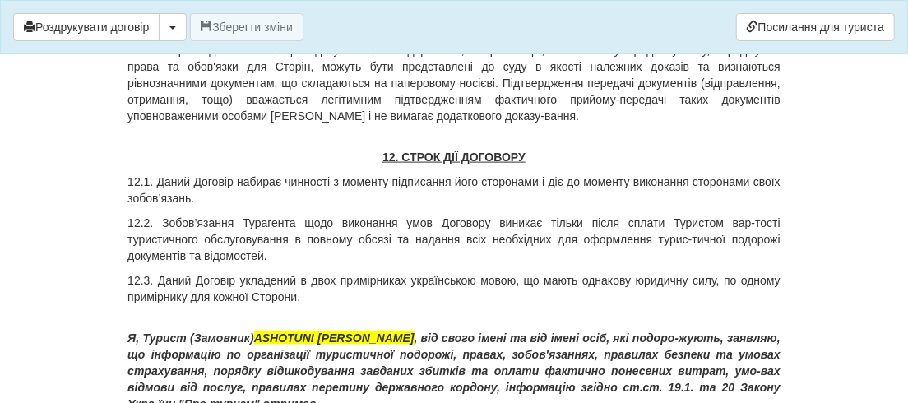
scroll to position [7090, 0]
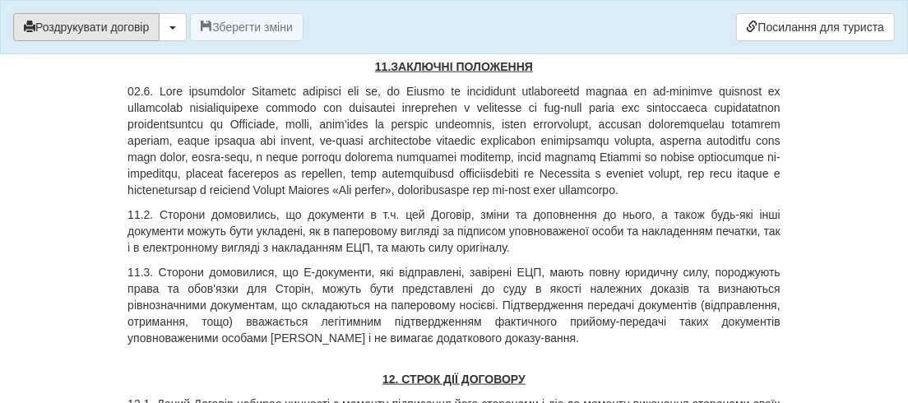
click at [98, 25] on button "Роздрукувати договір" at bounding box center [86, 27] width 146 height 28
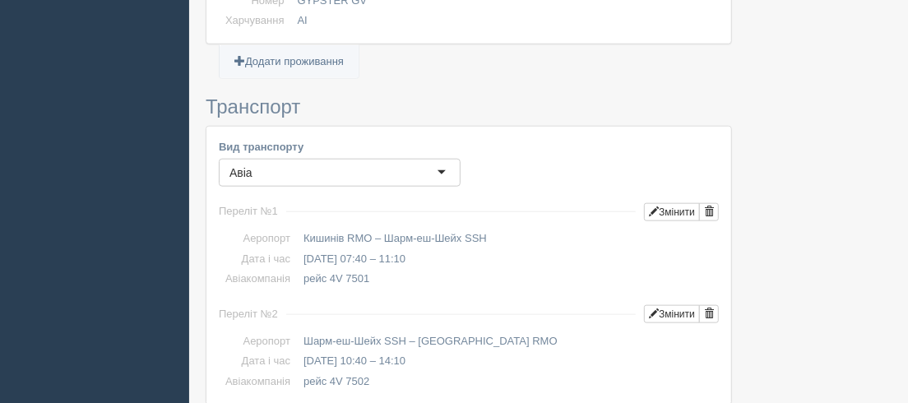
scroll to position [586, 0]
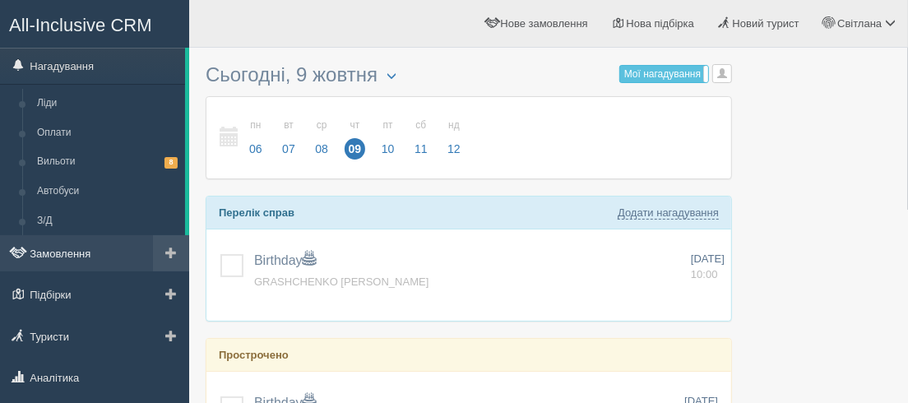
click at [65, 256] on link "Замовлення" at bounding box center [94, 253] width 189 height 36
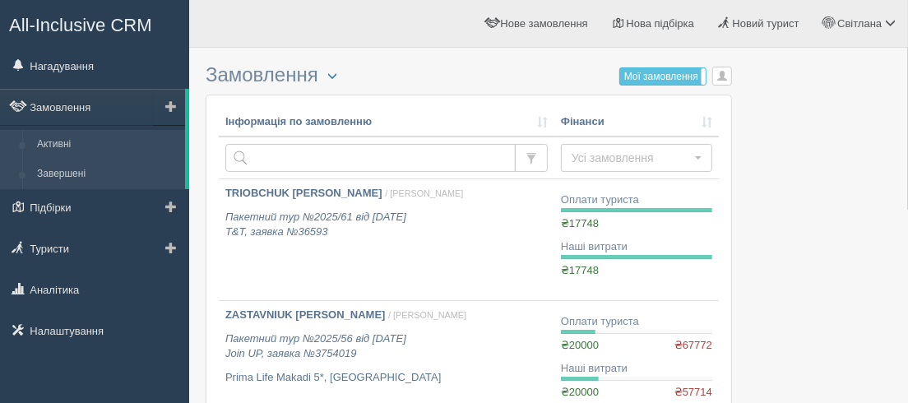
click at [66, 175] on link "Завершені" at bounding box center [107, 175] width 155 height 30
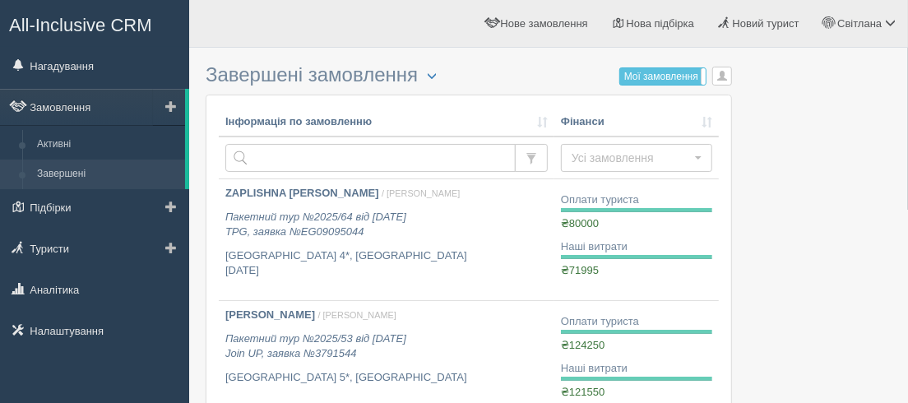
click at [51, 174] on link "Завершені" at bounding box center [107, 175] width 155 height 30
click at [62, 106] on link "Замовлення" at bounding box center [92, 107] width 185 height 36
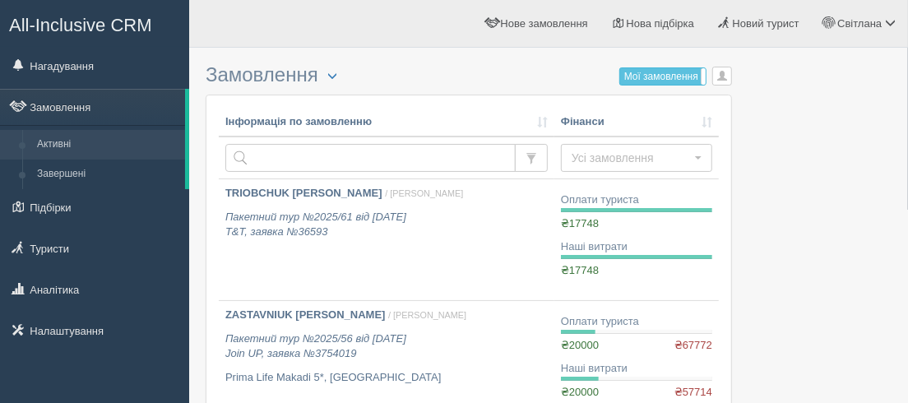
click at [66, 178] on link "Завершені" at bounding box center [107, 175] width 155 height 30
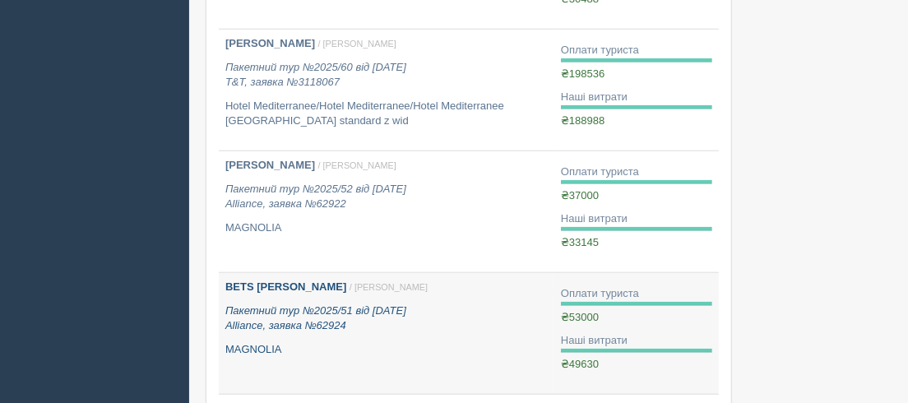
scroll to position [748, 0]
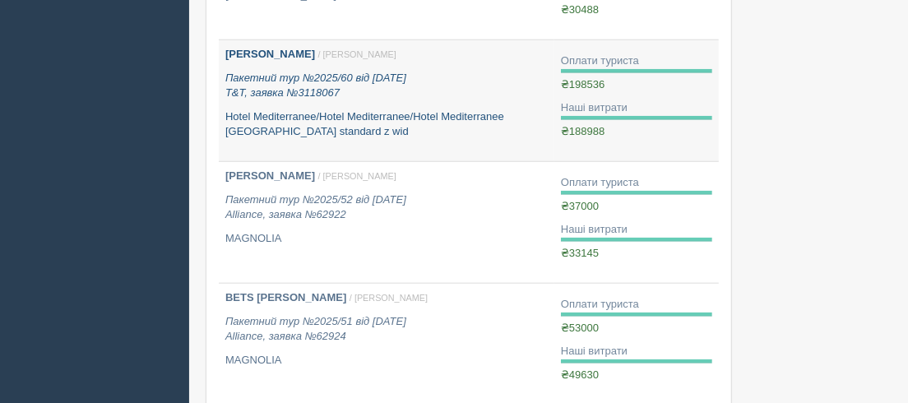
click at [280, 52] on b "KOSTIUK TETIANA" at bounding box center [270, 54] width 90 height 12
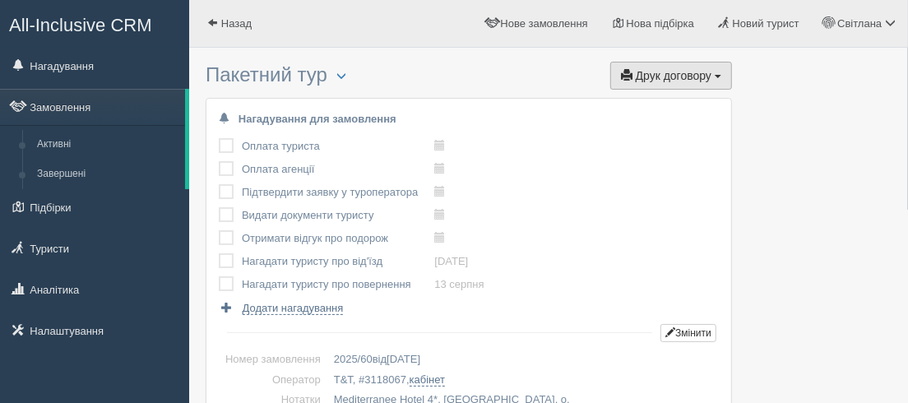
click at [628, 75] on span "button" at bounding box center [627, 75] width 12 height 12
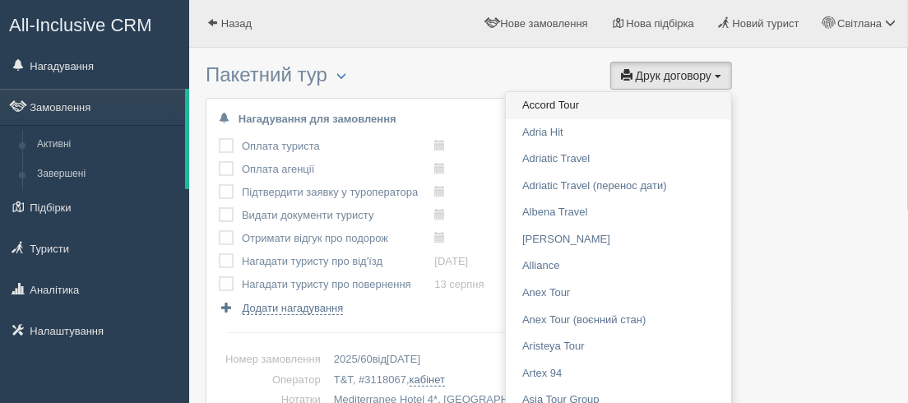
click at [548, 100] on link "Accord Tour" at bounding box center [618, 105] width 225 height 27
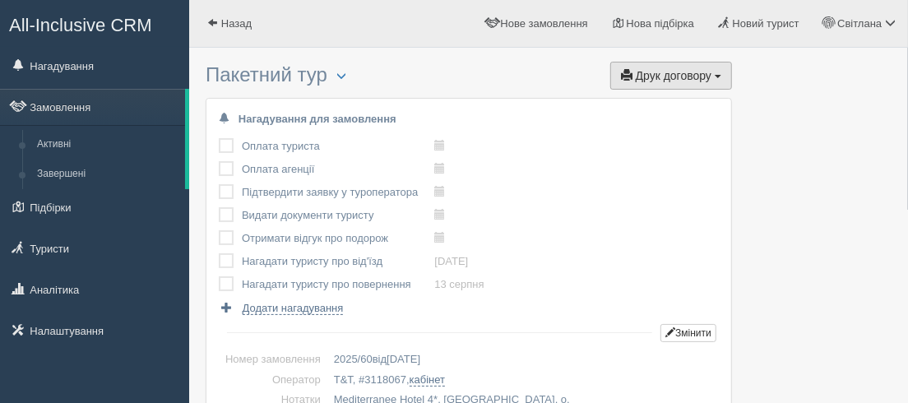
click at [628, 76] on span "button" at bounding box center [627, 75] width 12 height 12
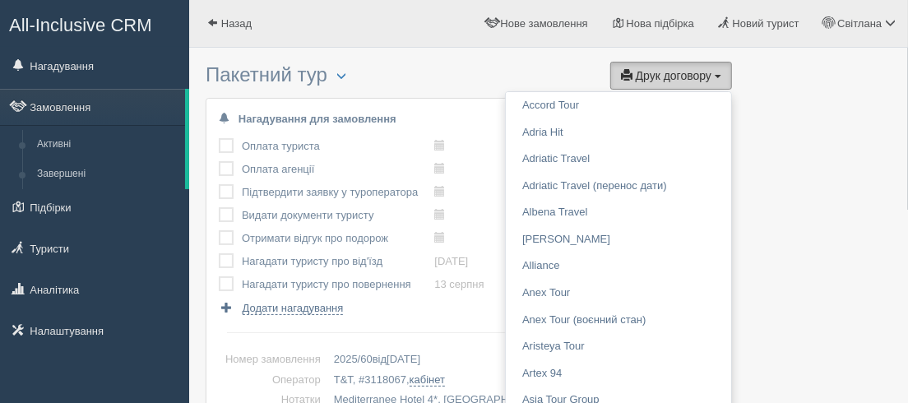
click at [720, 76] on span "button" at bounding box center [718, 76] width 7 height 3
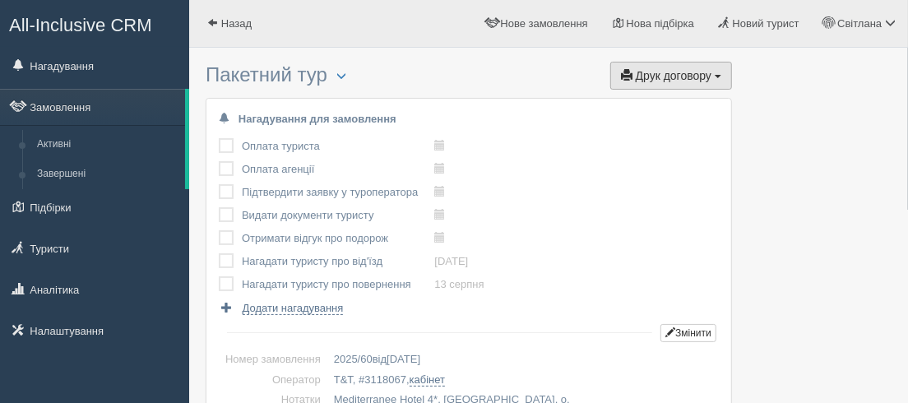
click at [718, 75] on span "button" at bounding box center [718, 76] width 7 height 3
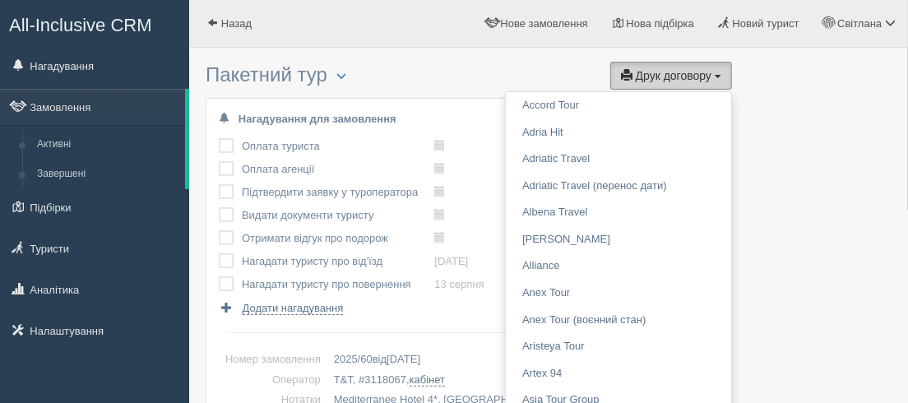
click at [627, 75] on span "button" at bounding box center [627, 75] width 12 height 12
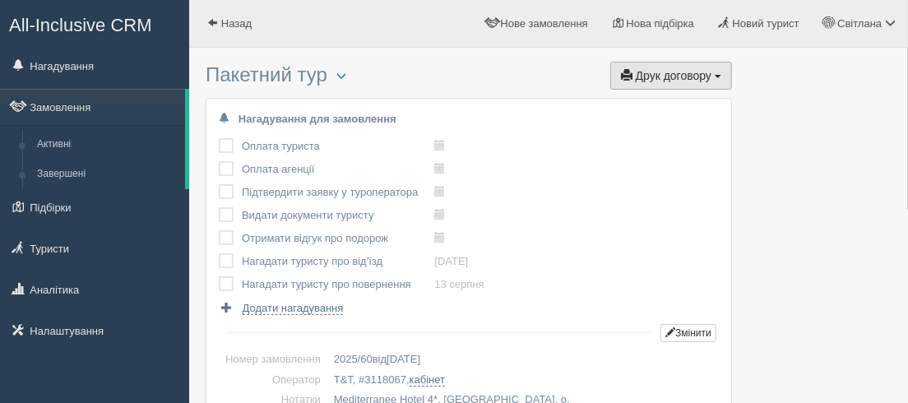
click at [630, 74] on span "button" at bounding box center [627, 75] width 12 height 12
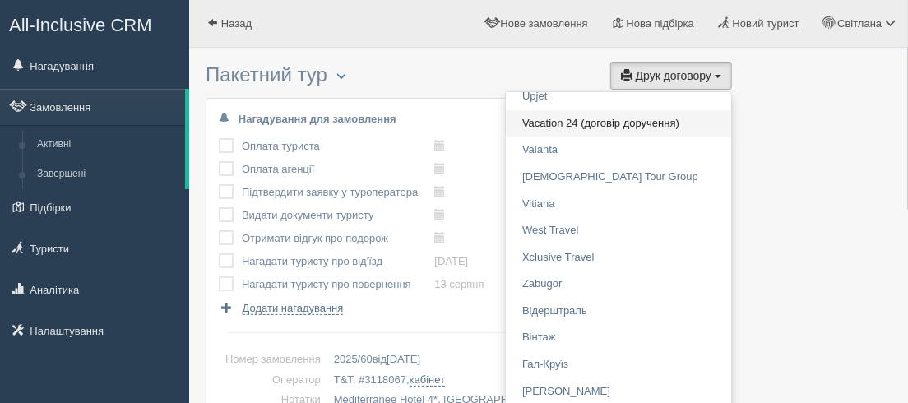
scroll to position [2093, 0]
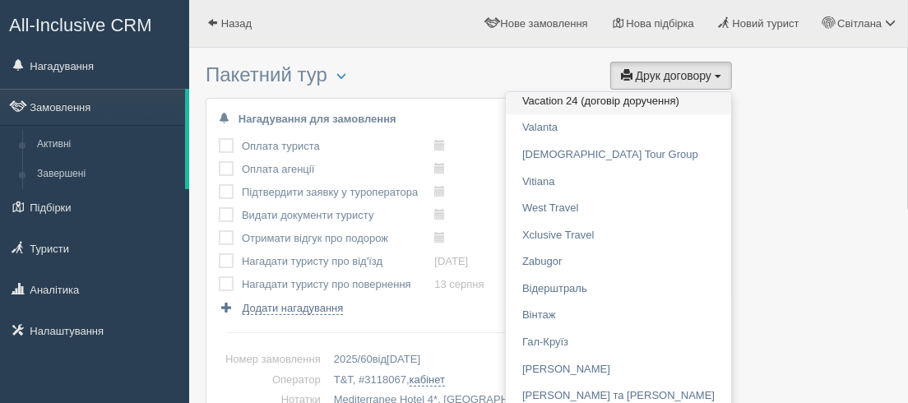
click at [616, 93] on link "Vacation 24 (договір доручення)" at bounding box center [618, 101] width 225 height 27
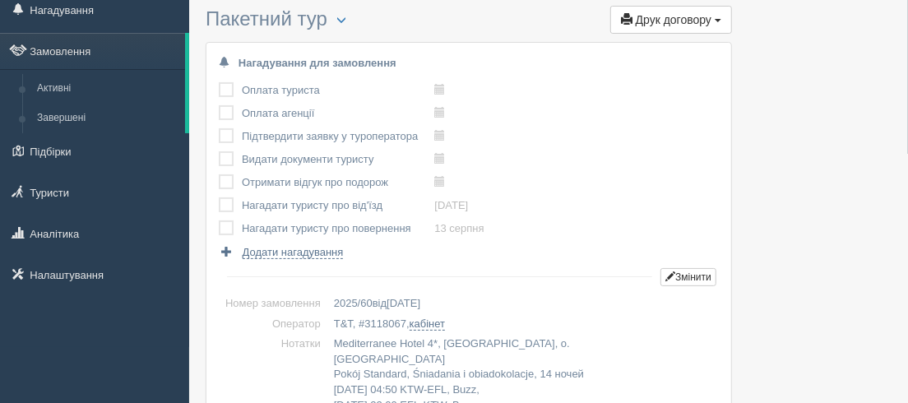
scroll to position [0, 0]
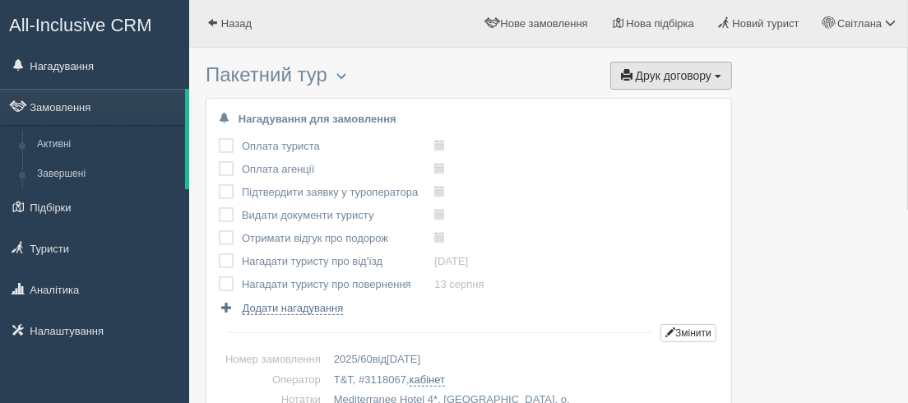
click at [632, 74] on span "button" at bounding box center [627, 75] width 12 height 12
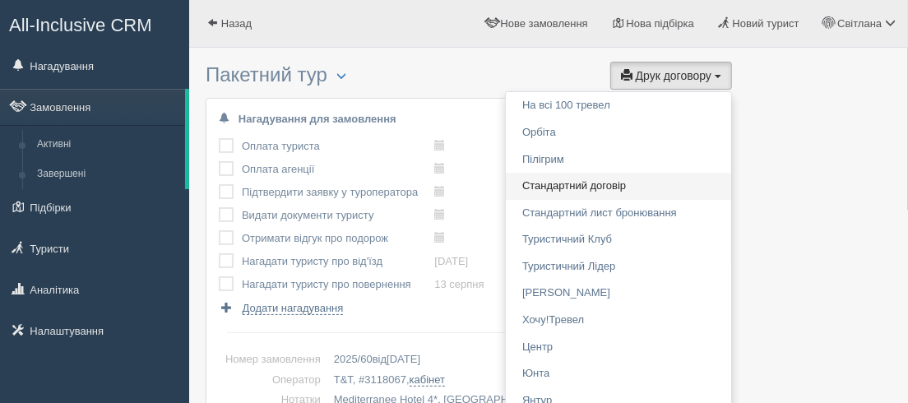
click at [552, 187] on link "Стандартний договір" at bounding box center [618, 186] width 225 height 27
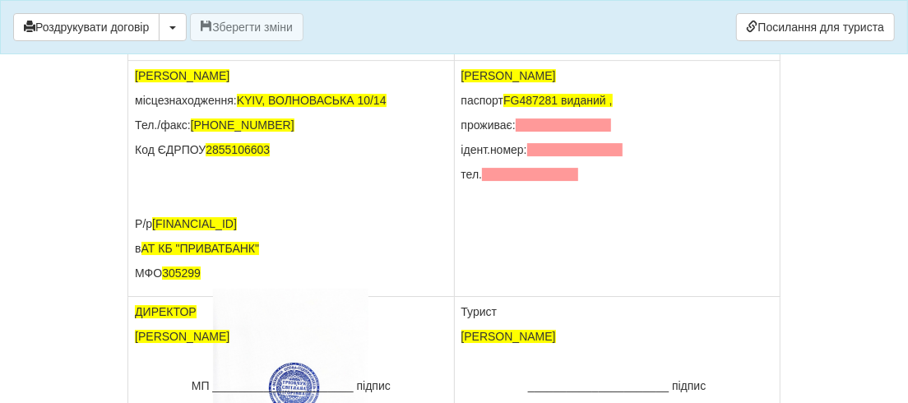
scroll to position [11781, 0]
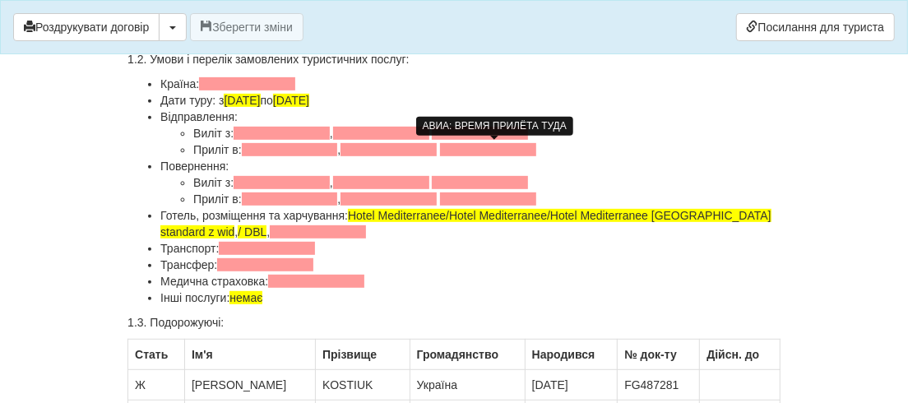
scroll to position [373, 0]
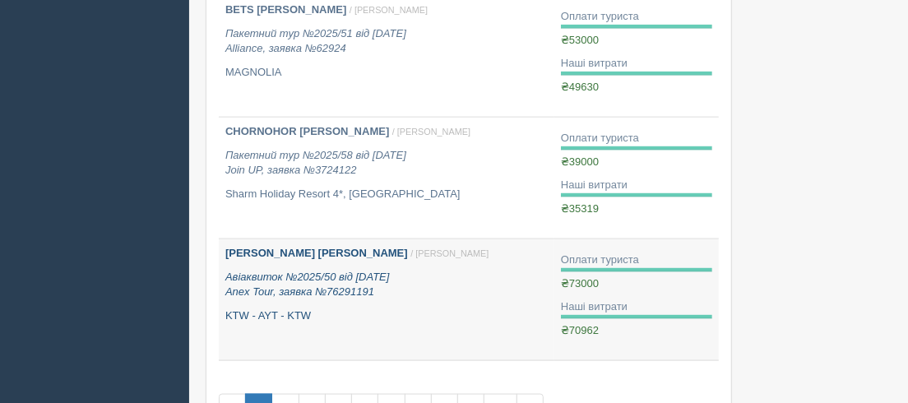
scroll to position [1121, 0]
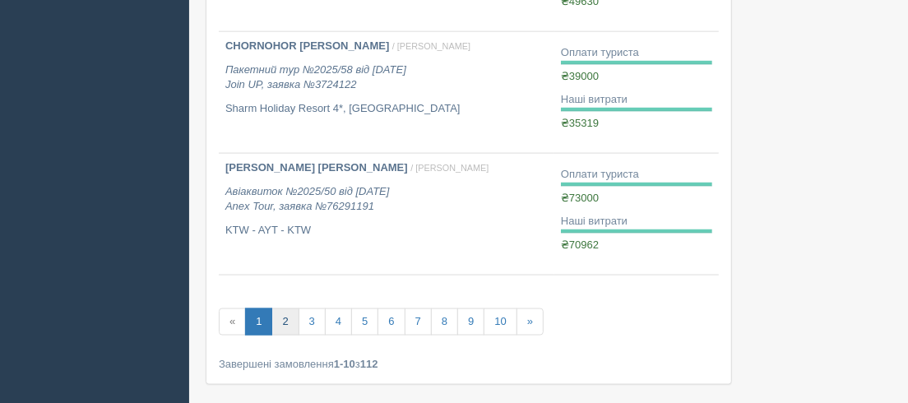
click at [280, 321] on link "2" at bounding box center [284, 321] width 27 height 27
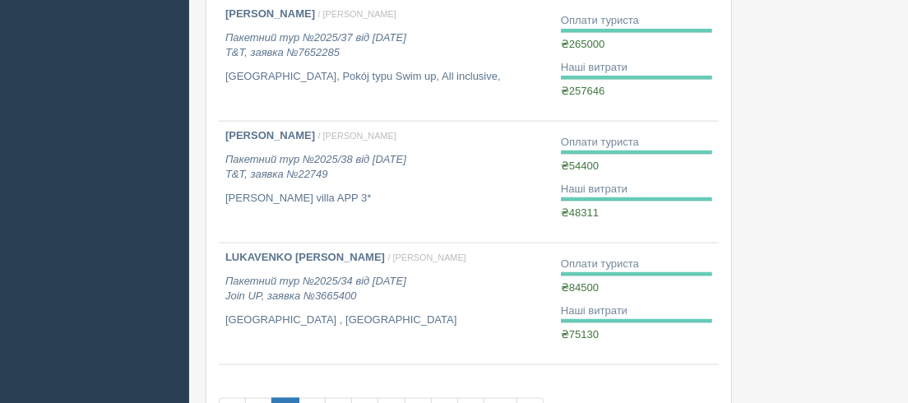
scroll to position [1121, 0]
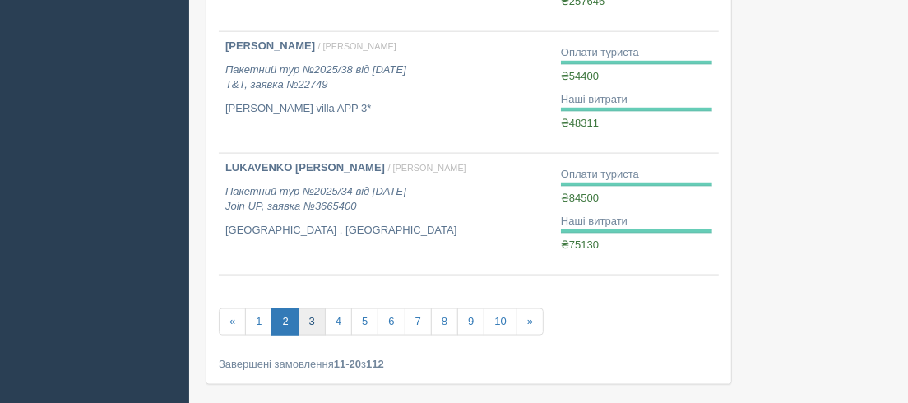
click at [310, 316] on link "3" at bounding box center [312, 321] width 27 height 27
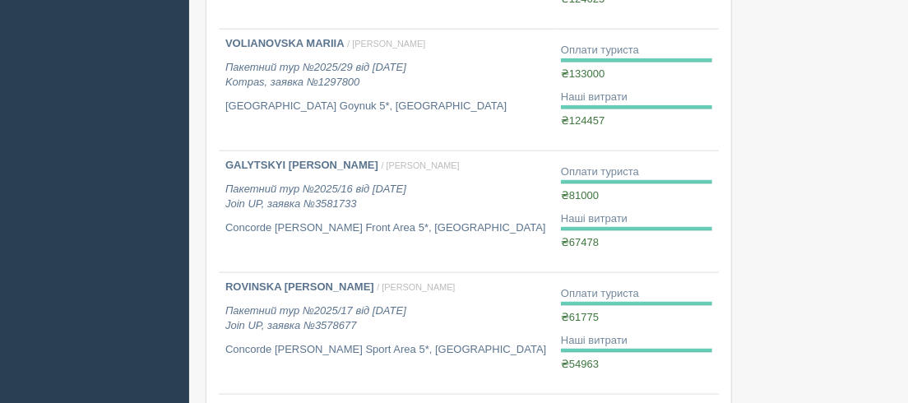
scroll to position [1271, 0]
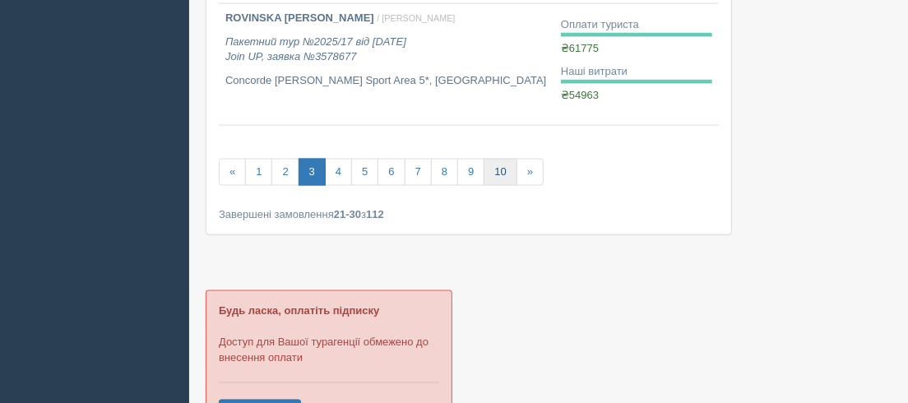
click at [493, 168] on link "10" at bounding box center [500, 172] width 33 height 27
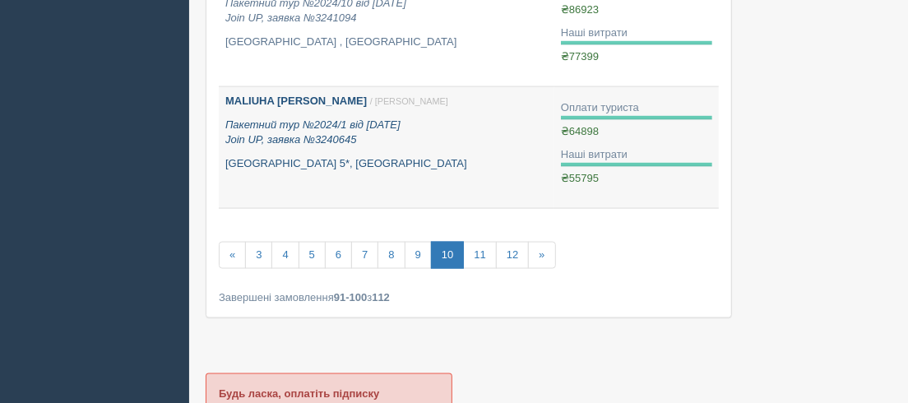
scroll to position [1271, 0]
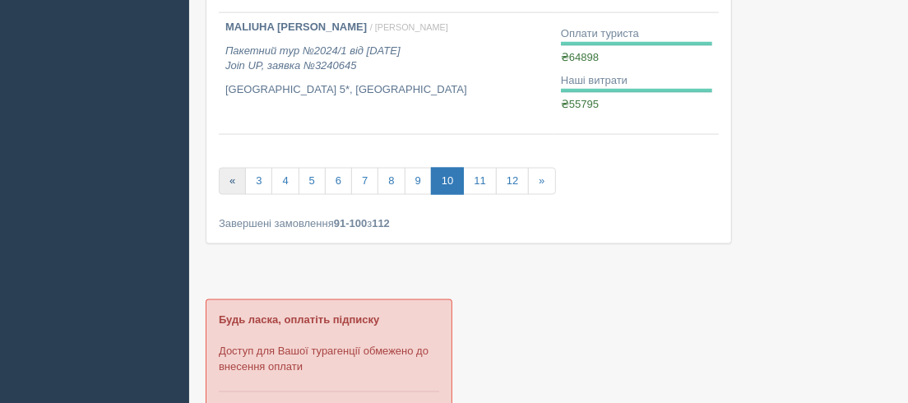
click at [233, 179] on link "«" at bounding box center [232, 181] width 27 height 27
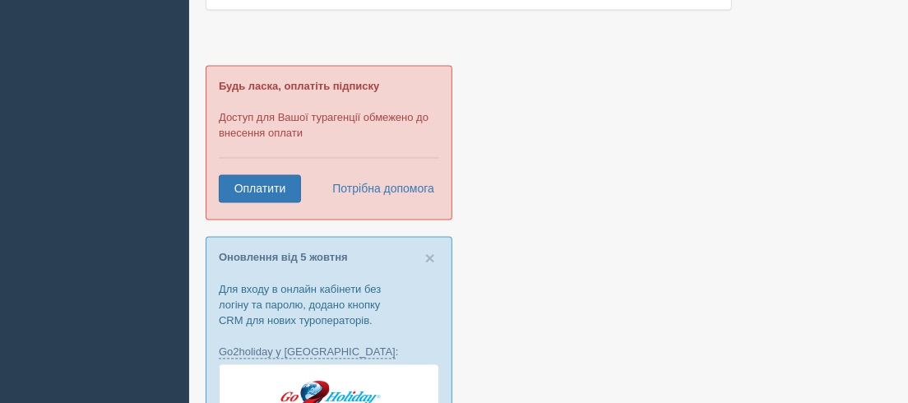
scroll to position [1196, 0]
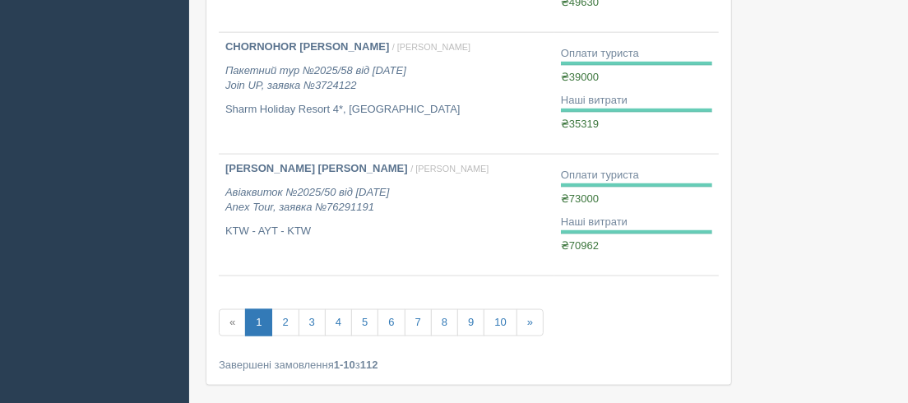
scroll to position [1121, 0]
click at [282, 322] on link "2" at bounding box center [284, 321] width 27 height 27
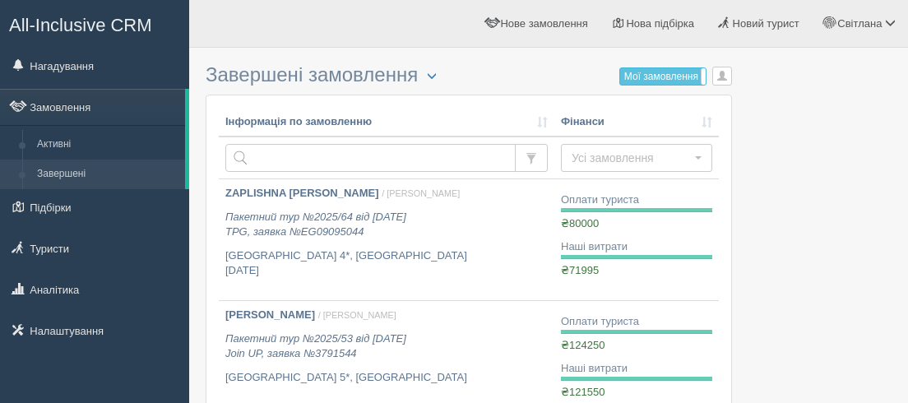
scroll to position [1121, 0]
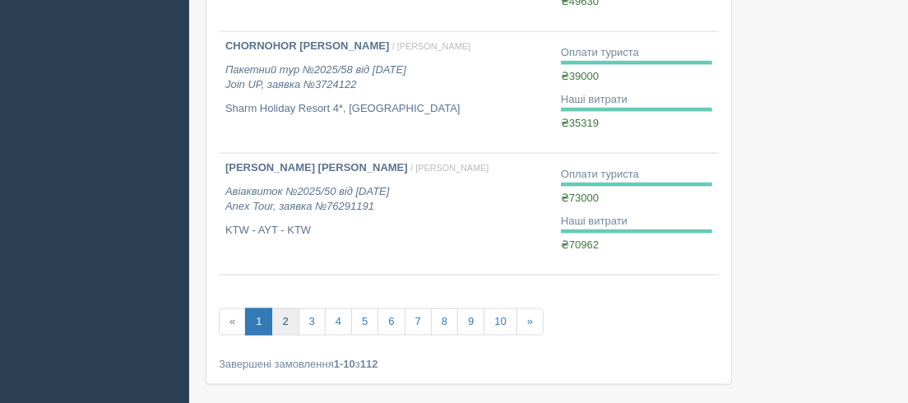
click at [281, 322] on link "2" at bounding box center [284, 321] width 27 height 27
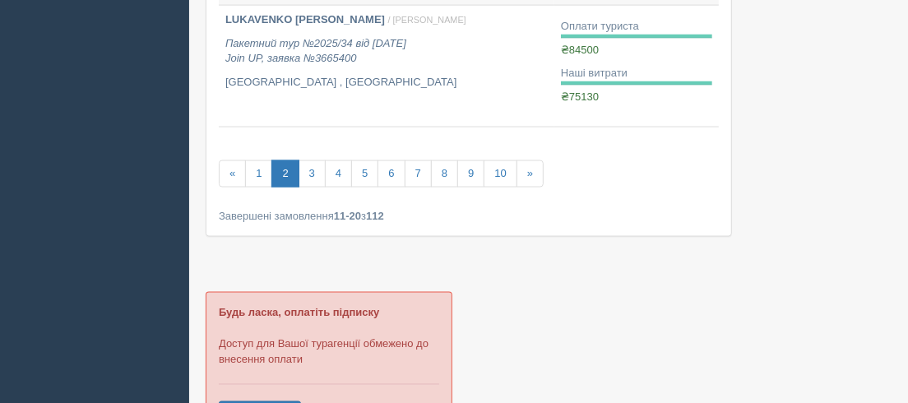
scroll to position [1271, 0]
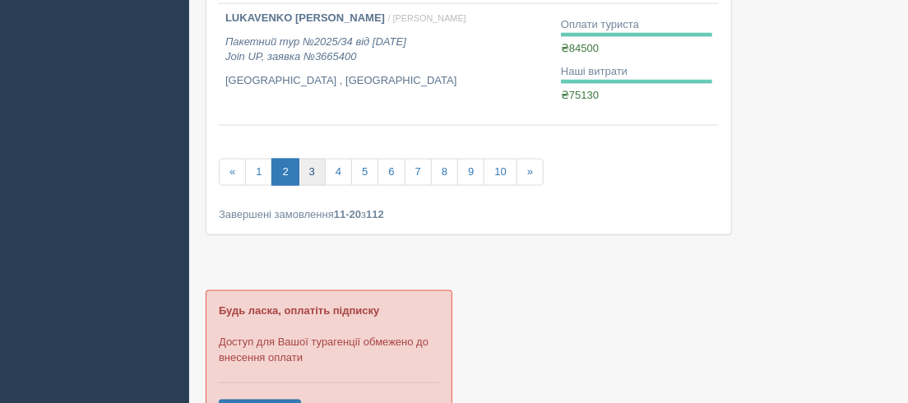
click at [313, 170] on link "3" at bounding box center [312, 172] width 27 height 27
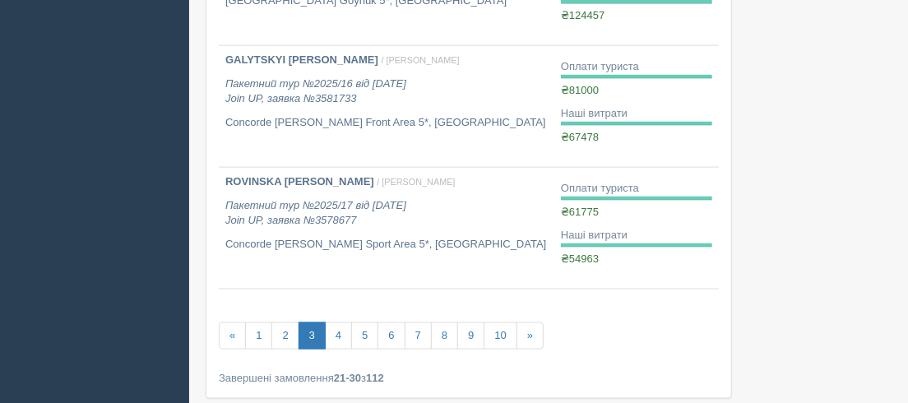
scroll to position [1271, 0]
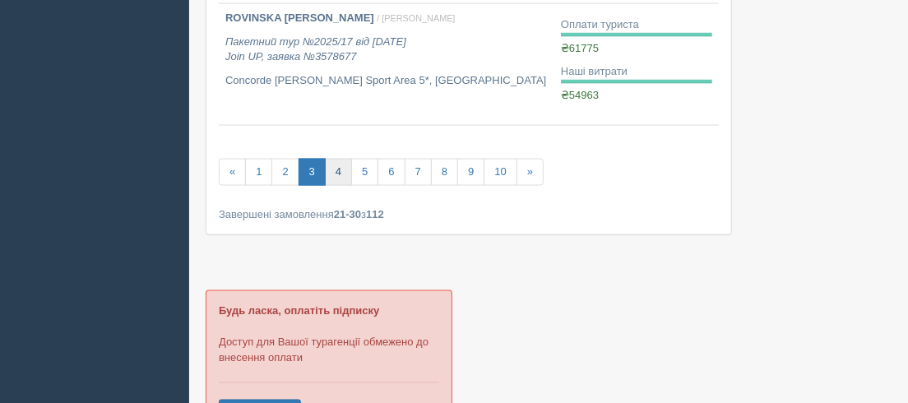
click at [335, 168] on link "4" at bounding box center [338, 172] width 27 height 27
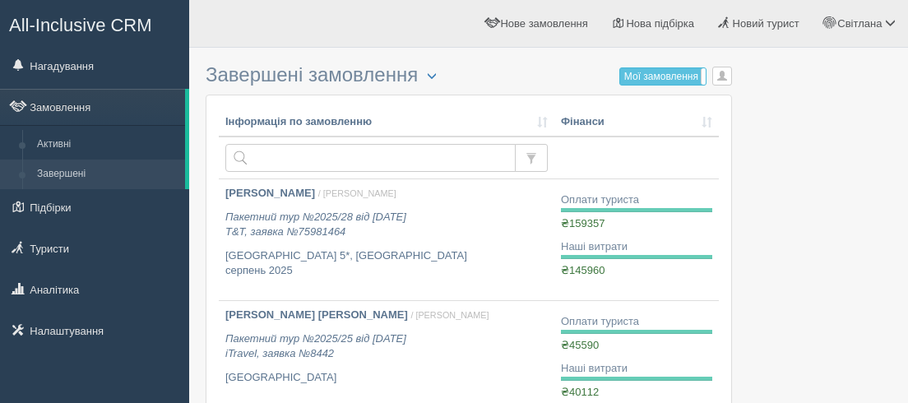
scroll to position [1271, 0]
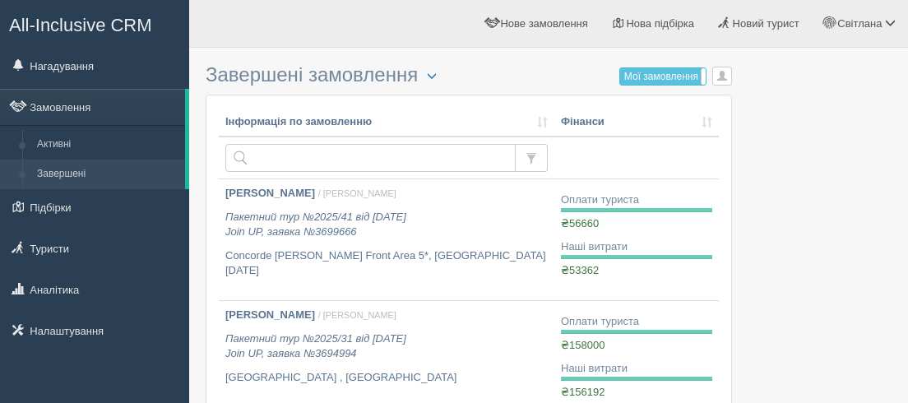
scroll to position [1271, 0]
